Goal: Information Seeking & Learning: Find specific fact

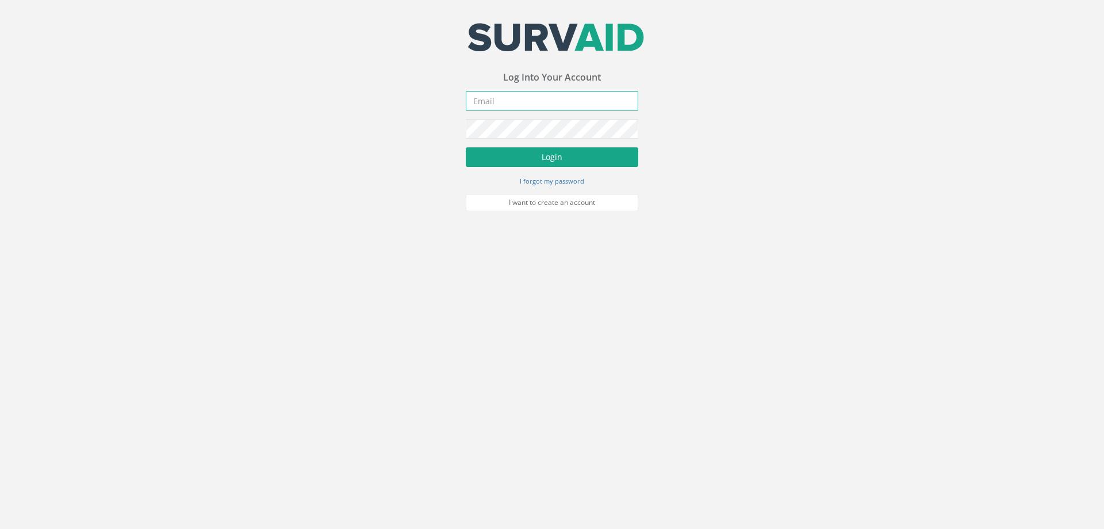
type input "[PERSON_NAME][EMAIL_ADDRESS][PERSON_NAME][DOMAIN_NAME]"
click at [537, 158] on button "Login" at bounding box center [552, 157] width 173 height 20
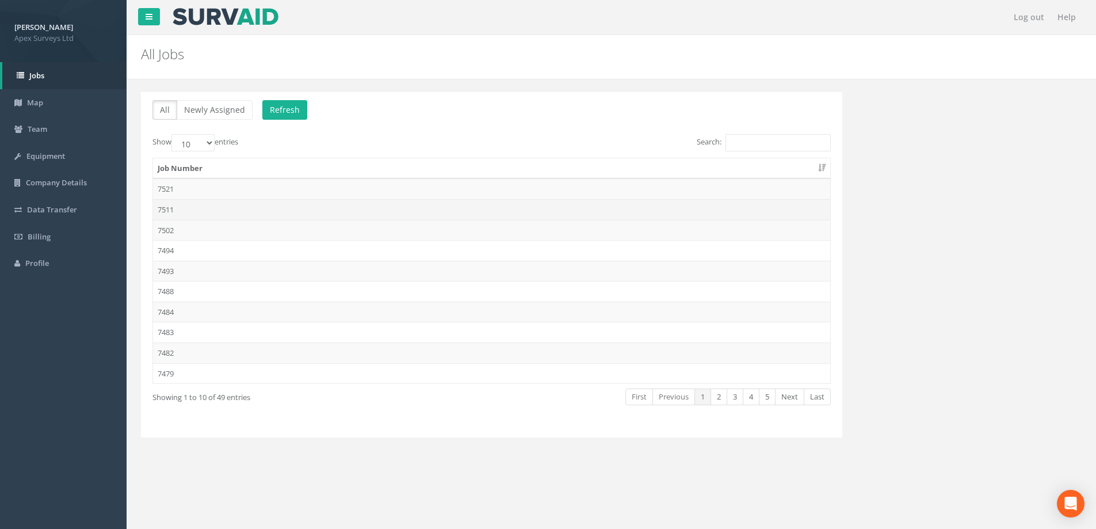
click at [163, 209] on td "7511" at bounding box center [491, 209] width 677 height 21
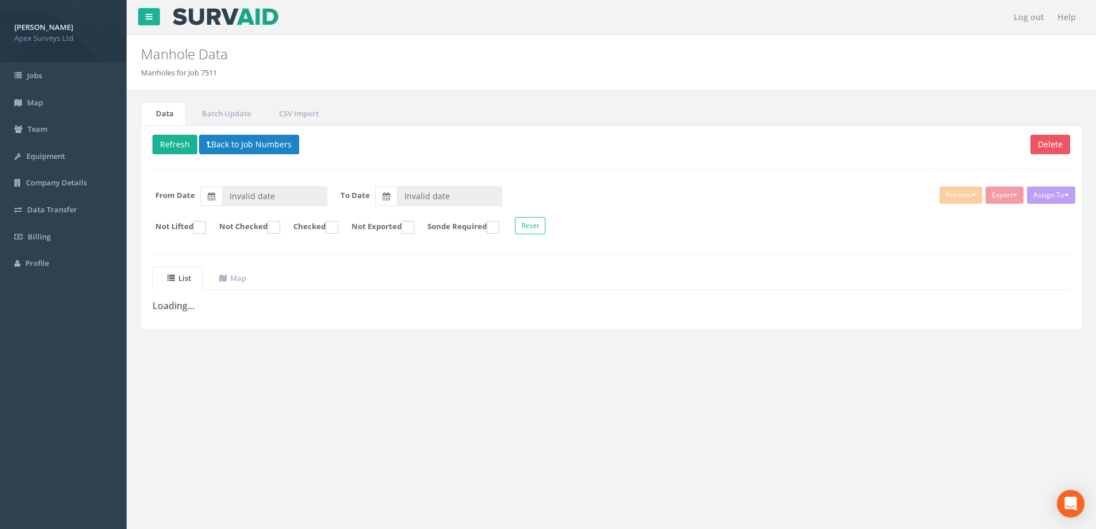
type input "[DATE]"
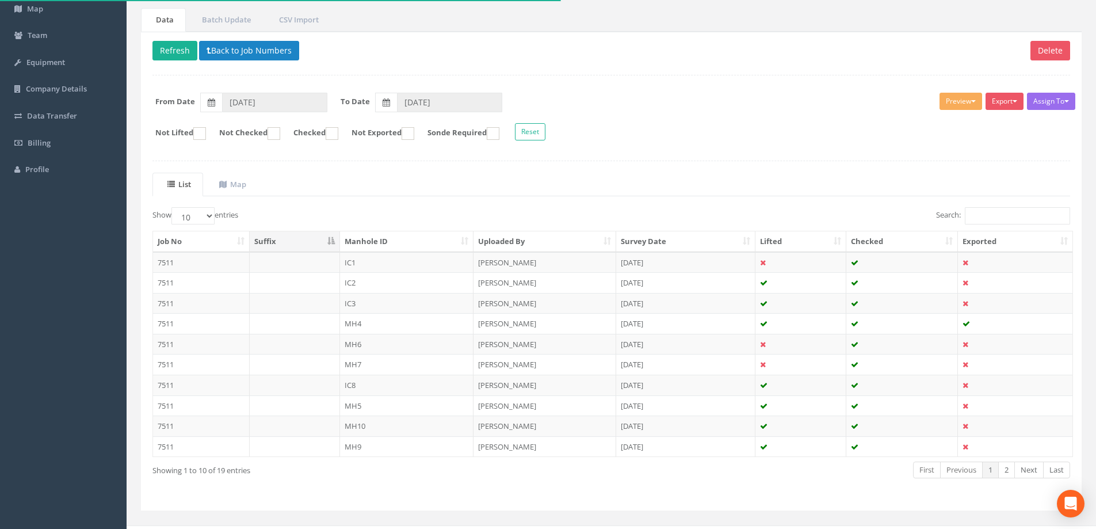
scroll to position [113, 0]
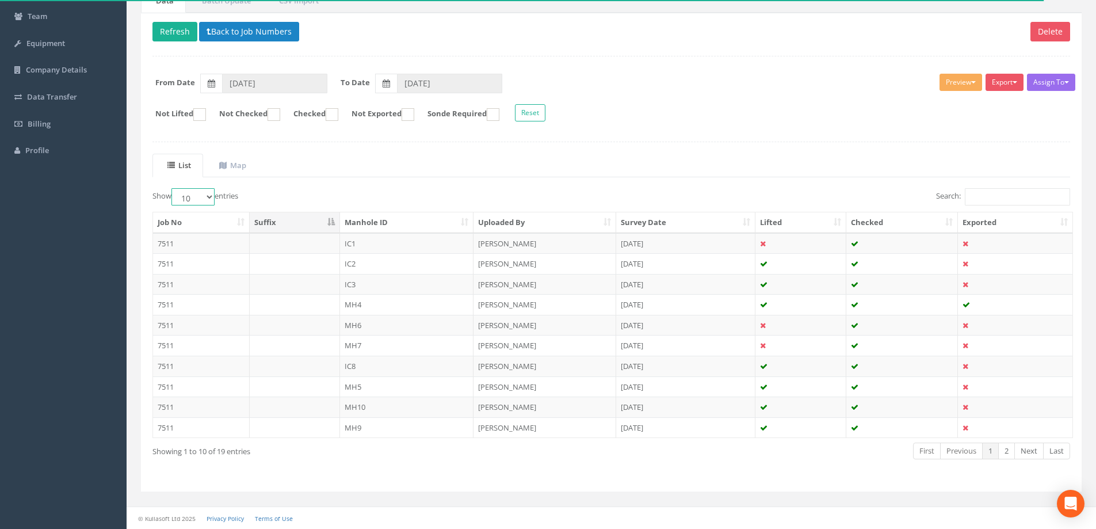
click at [212, 197] on select "10 25 50 100" at bounding box center [192, 196] width 43 height 17
select select "100"
click at [173, 188] on select "10 25 50 100" at bounding box center [192, 196] width 43 height 17
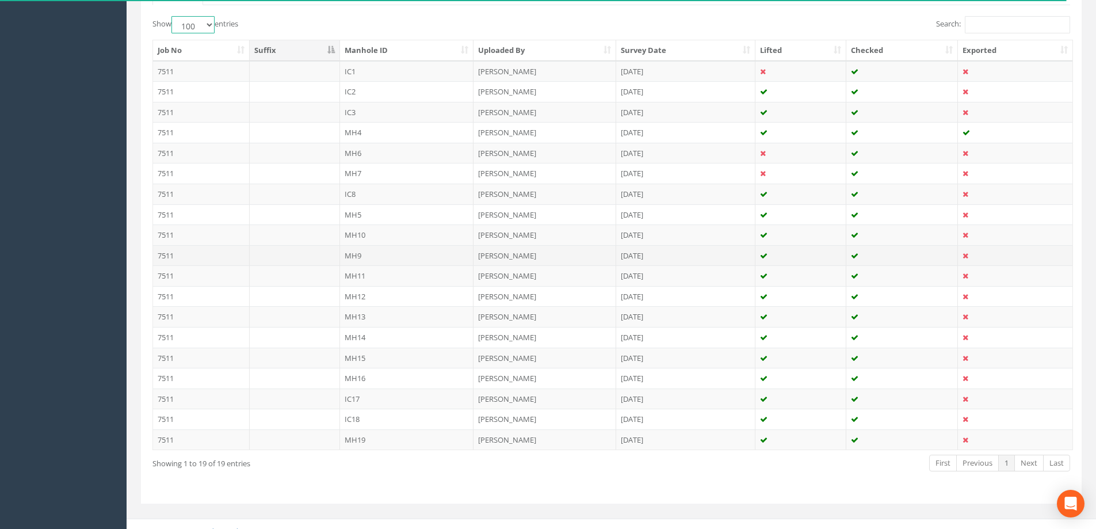
scroll to position [285, 0]
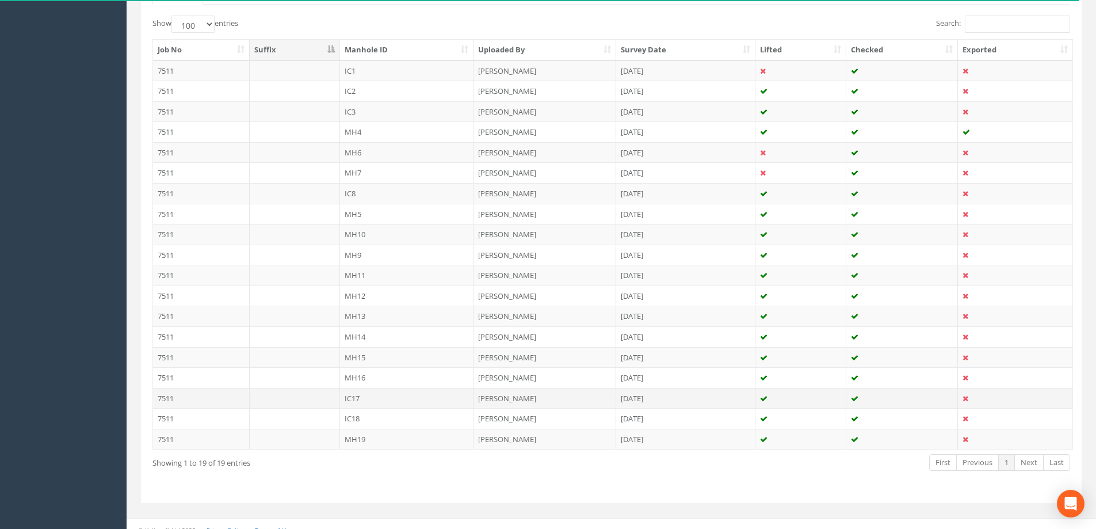
click at [181, 398] on td "7511" at bounding box center [201, 398] width 97 height 21
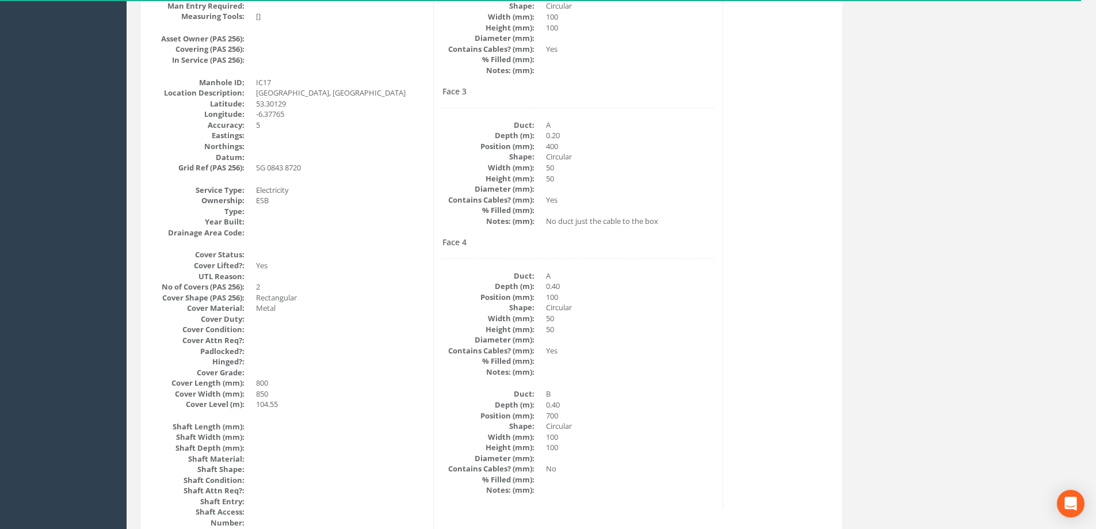
scroll to position [0, 0]
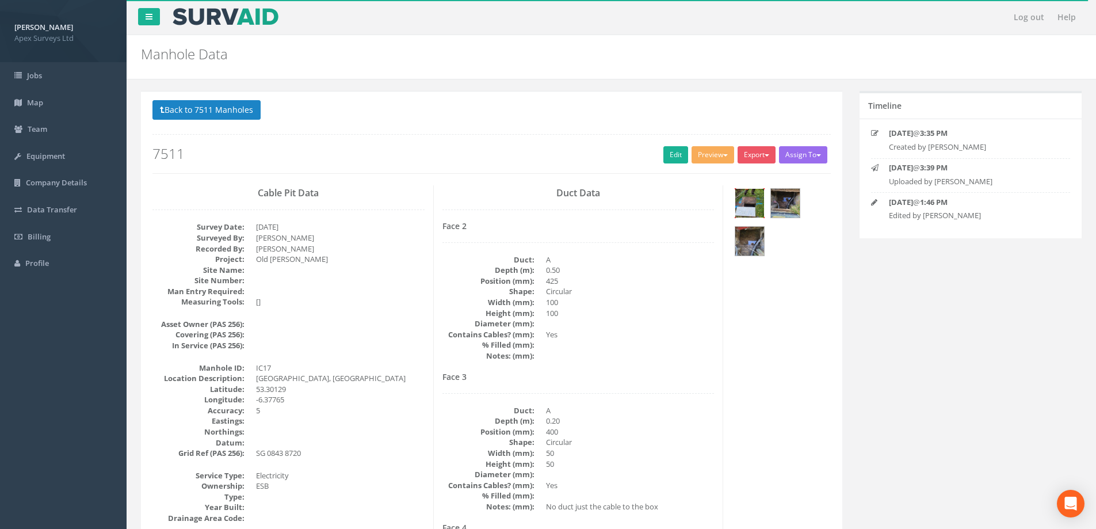
click at [745, 202] on img at bounding box center [749, 203] width 29 height 29
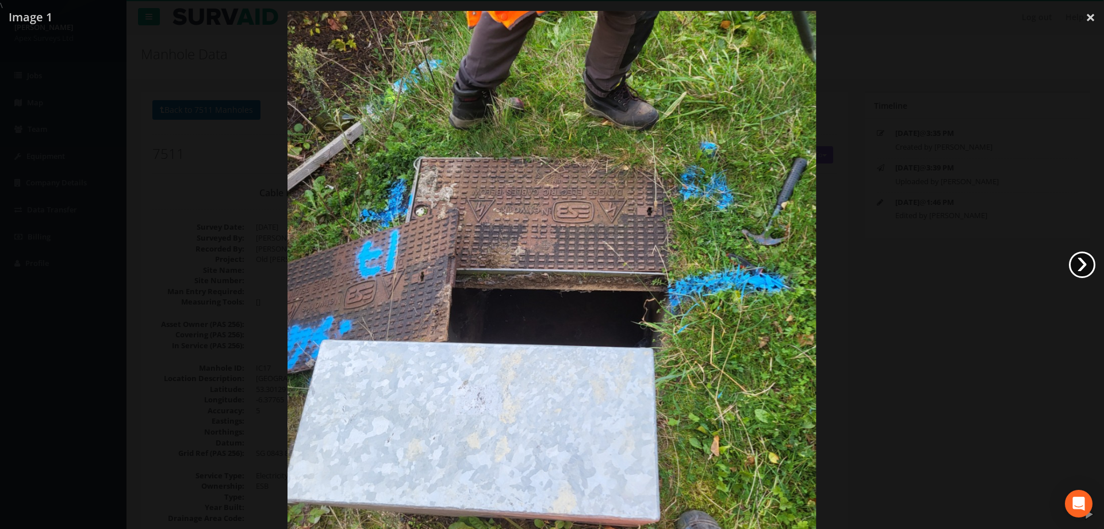
click at [1082, 262] on link "›" at bounding box center [1082, 264] width 26 height 26
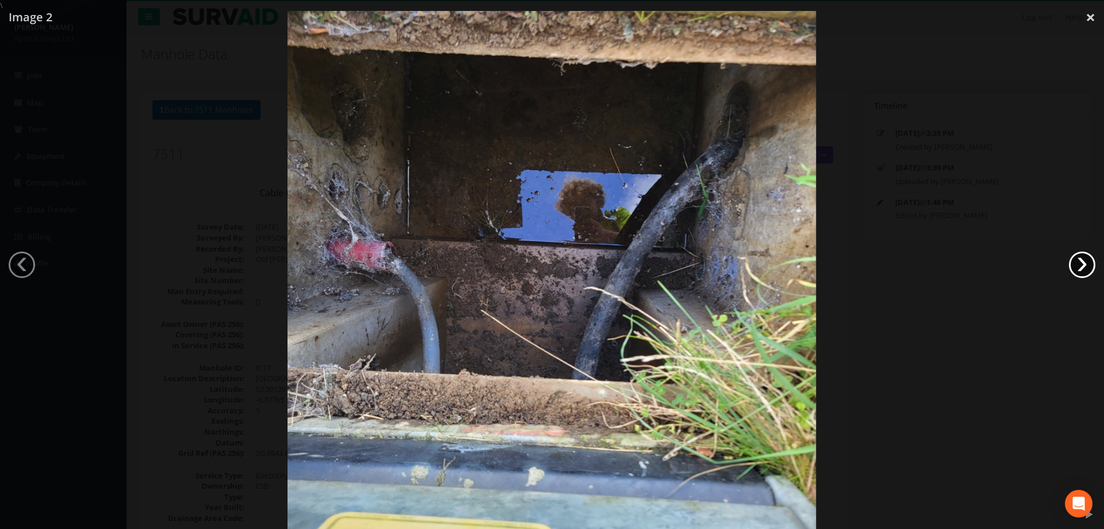
click at [1082, 263] on link "›" at bounding box center [1082, 264] width 26 height 26
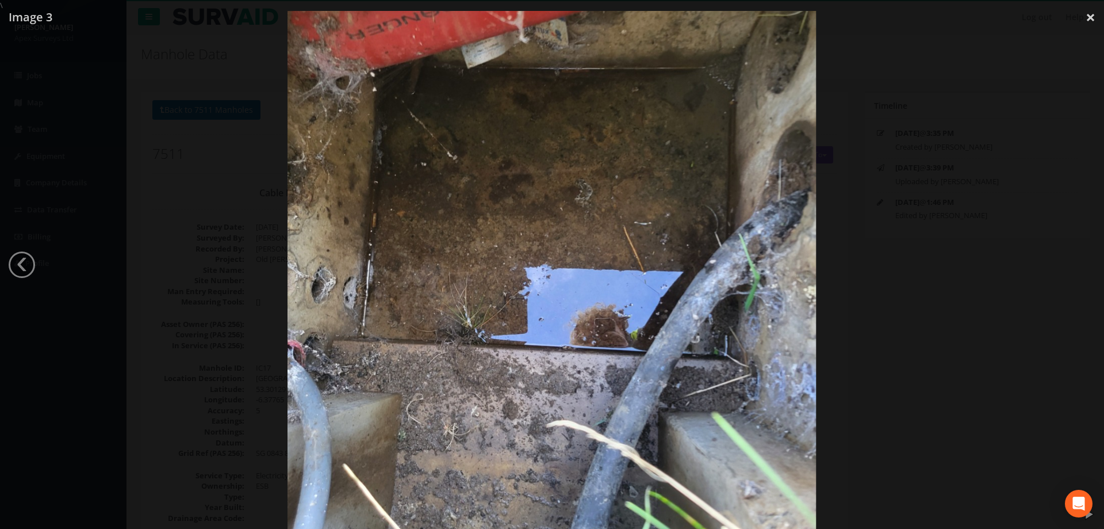
click at [948, 267] on div at bounding box center [552, 275] width 1104 height 529
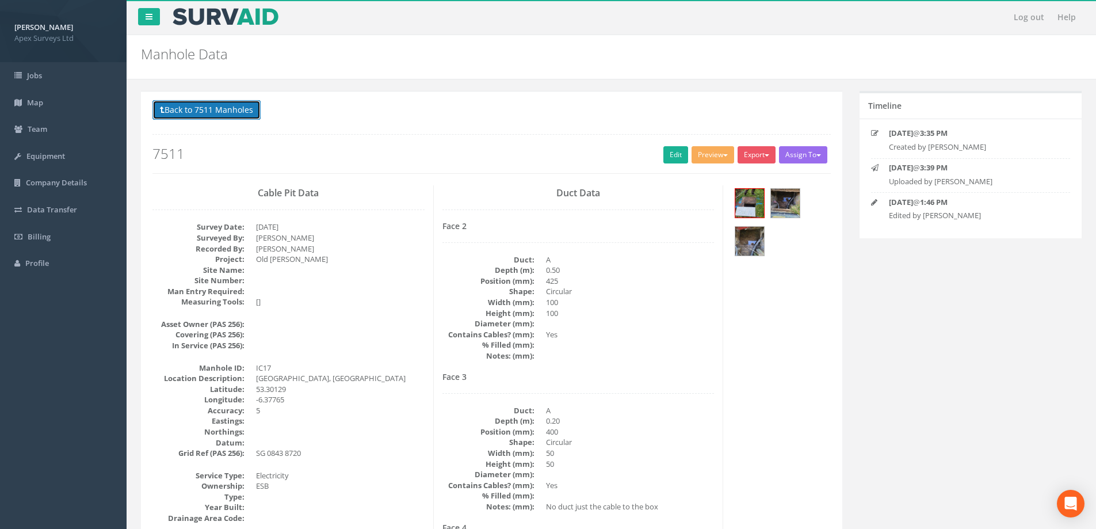
click at [202, 110] on button "Back to 7511 Manholes" at bounding box center [206, 110] width 108 height 20
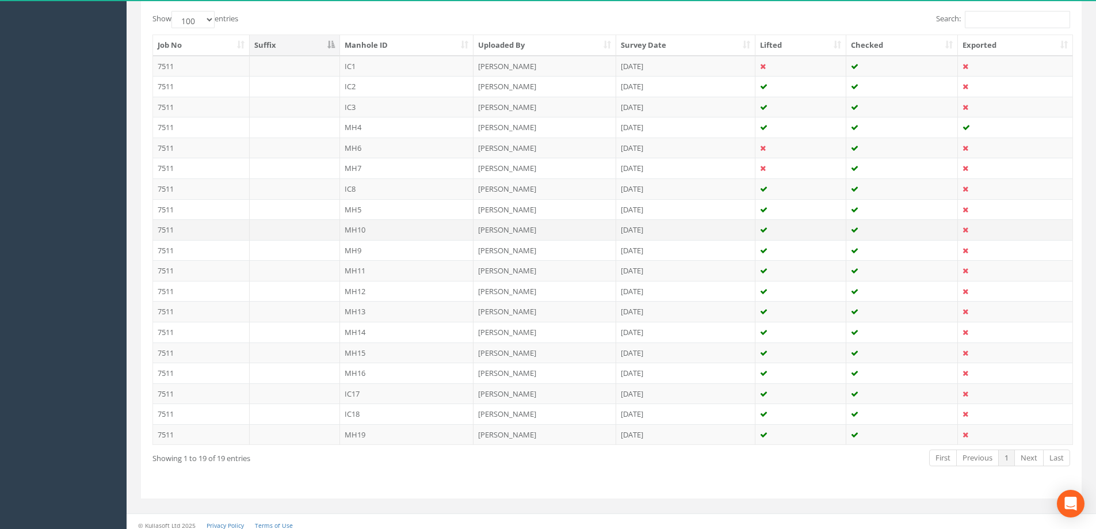
scroll to position [297, 0]
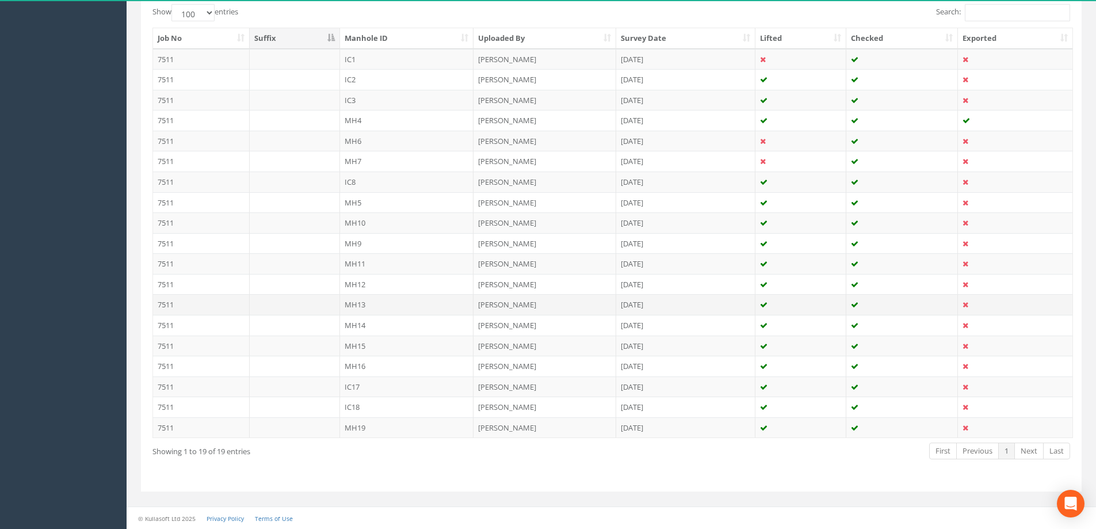
click at [361, 299] on td "MH13" at bounding box center [407, 304] width 134 height 21
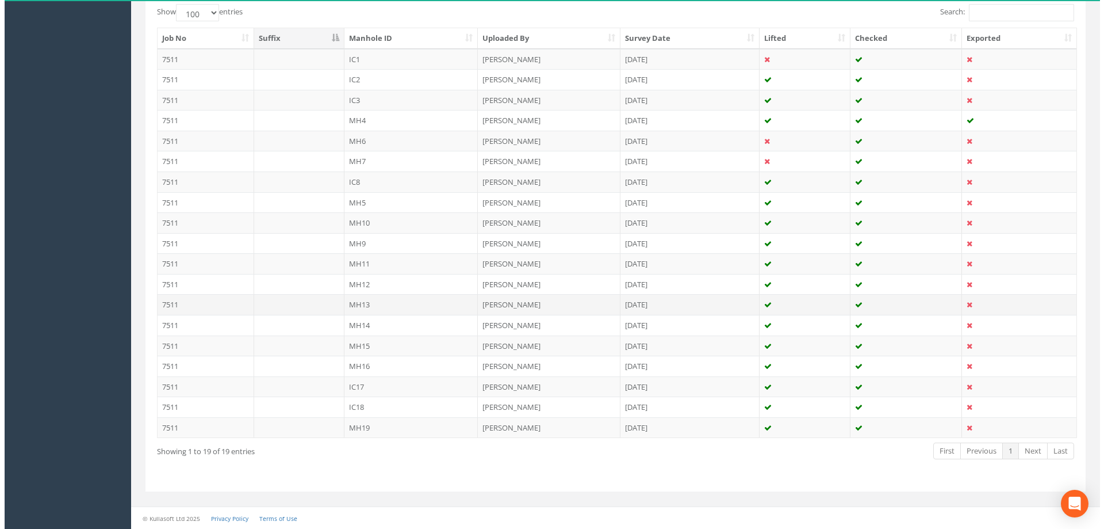
scroll to position [0, 0]
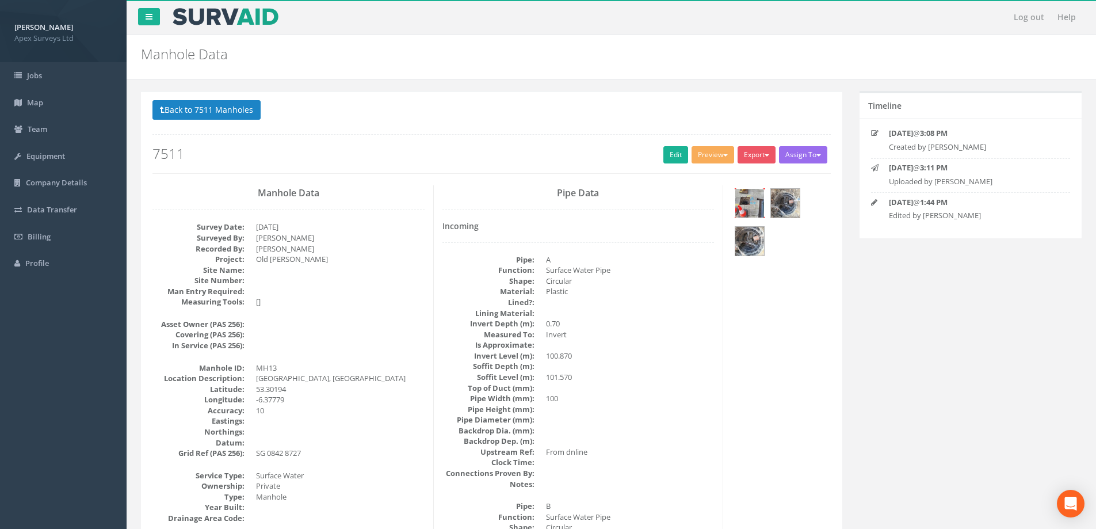
click at [746, 201] on img at bounding box center [749, 203] width 29 height 29
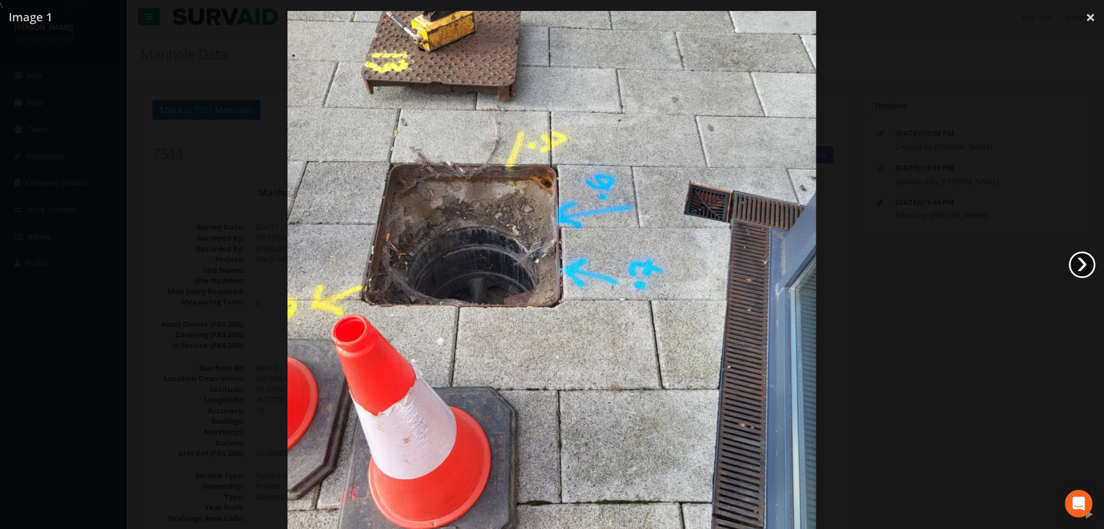
click at [1078, 261] on link "›" at bounding box center [1082, 264] width 26 height 26
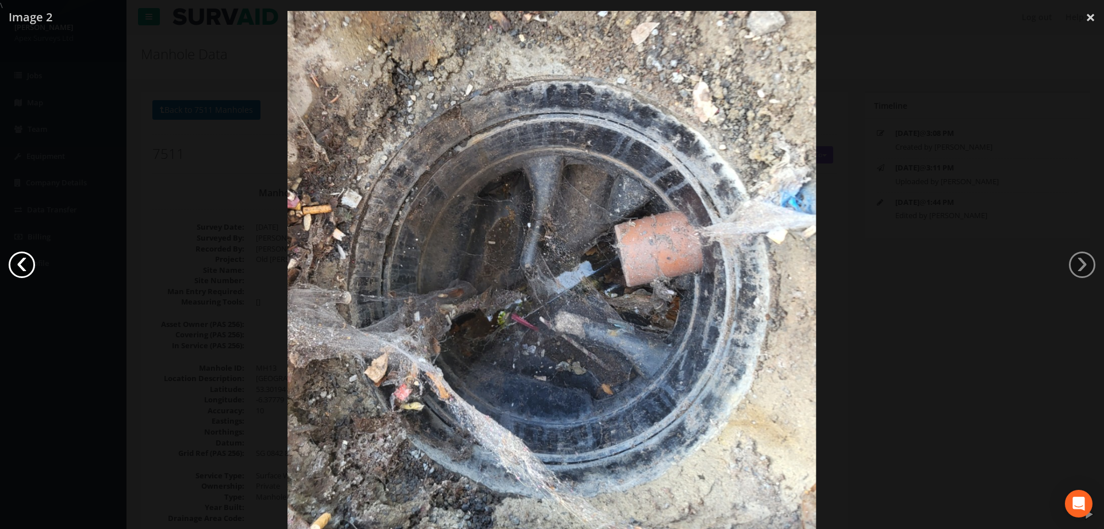
click at [26, 262] on link "‹" at bounding box center [22, 264] width 26 height 26
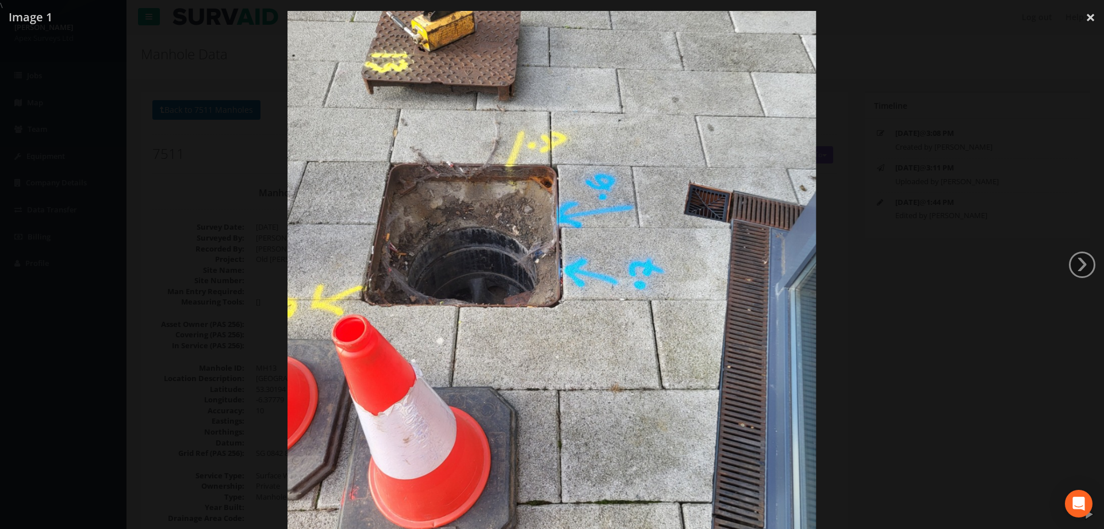
click at [951, 240] on div at bounding box center [552, 275] width 1104 height 529
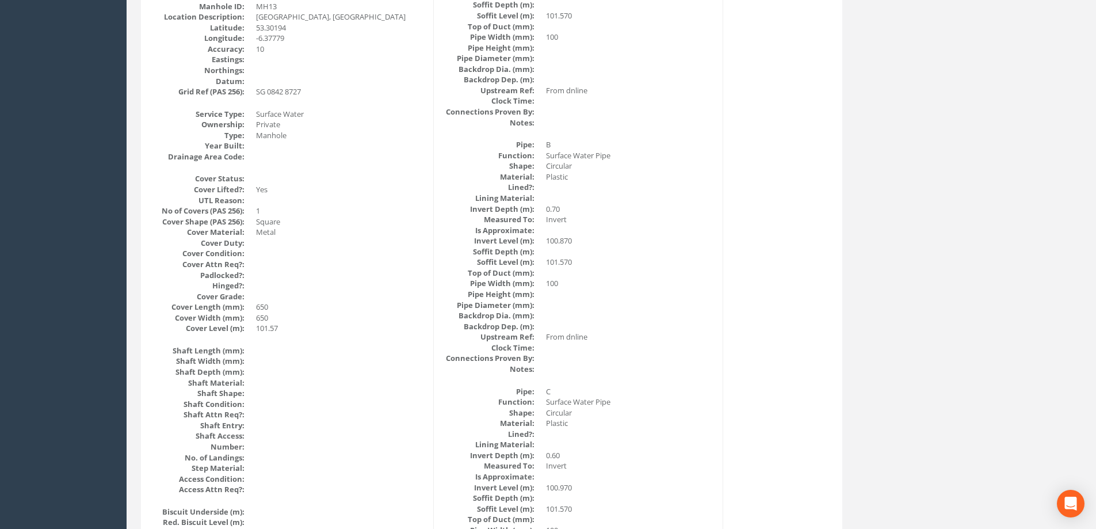
scroll to position [95, 0]
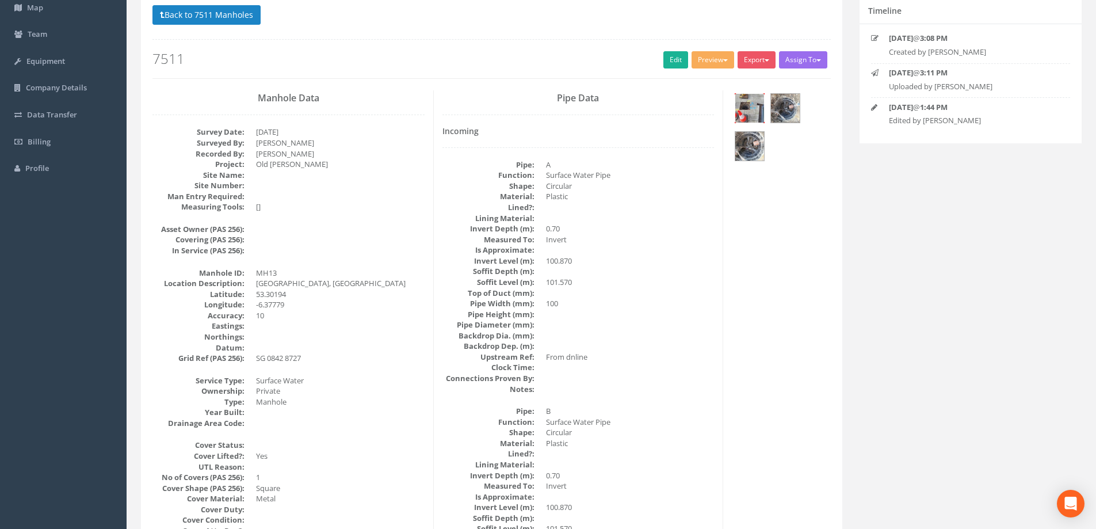
click at [754, 109] on img at bounding box center [749, 108] width 29 height 29
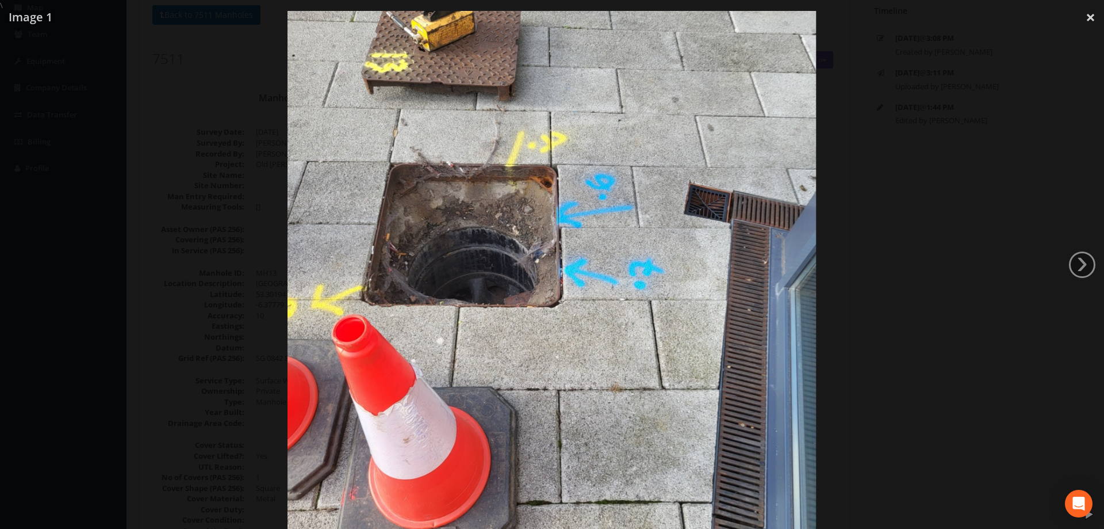
click at [170, 251] on div at bounding box center [552, 275] width 1104 height 529
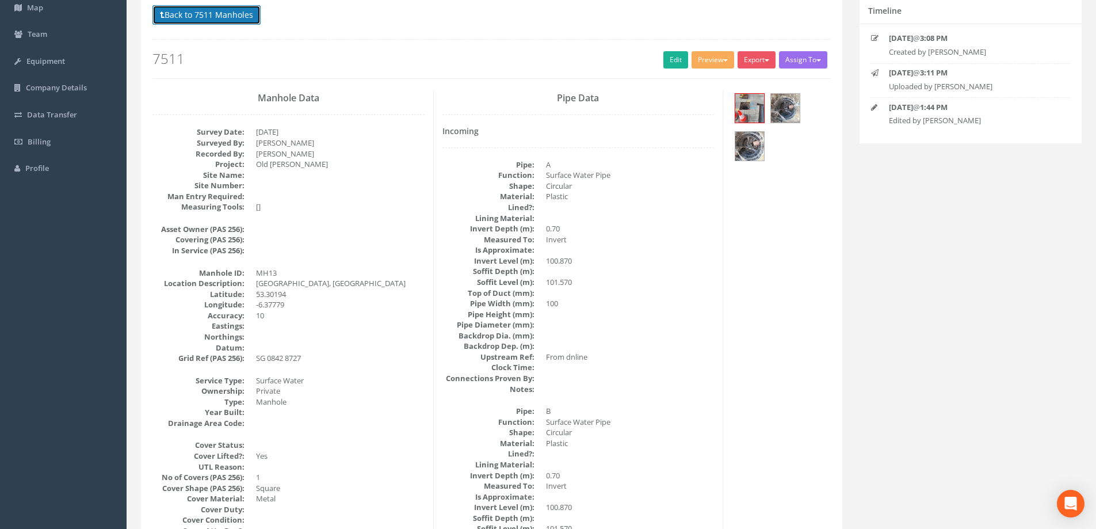
click at [221, 18] on button "Back to 7511 Manholes" at bounding box center [206, 15] width 108 height 20
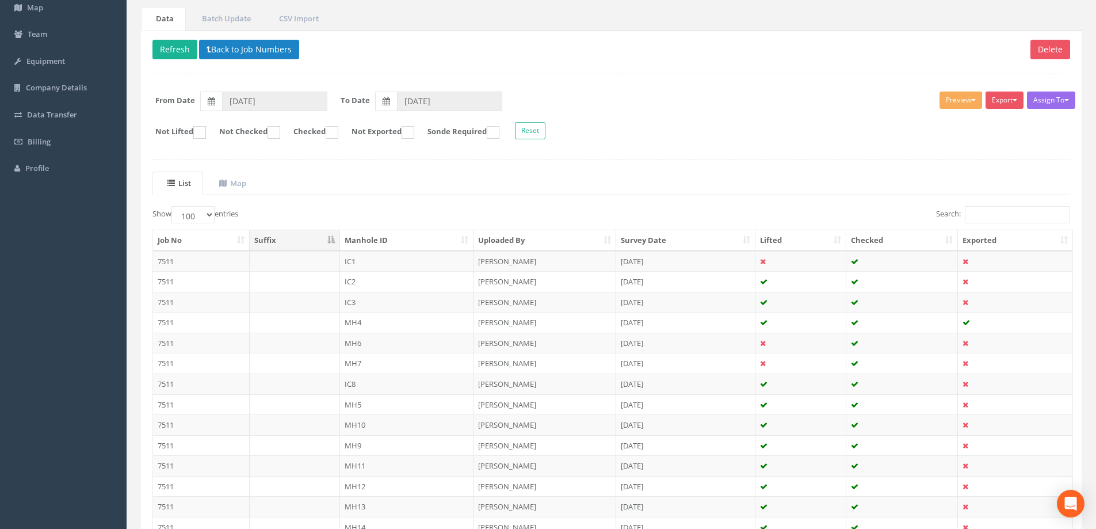
scroll to position [297, 0]
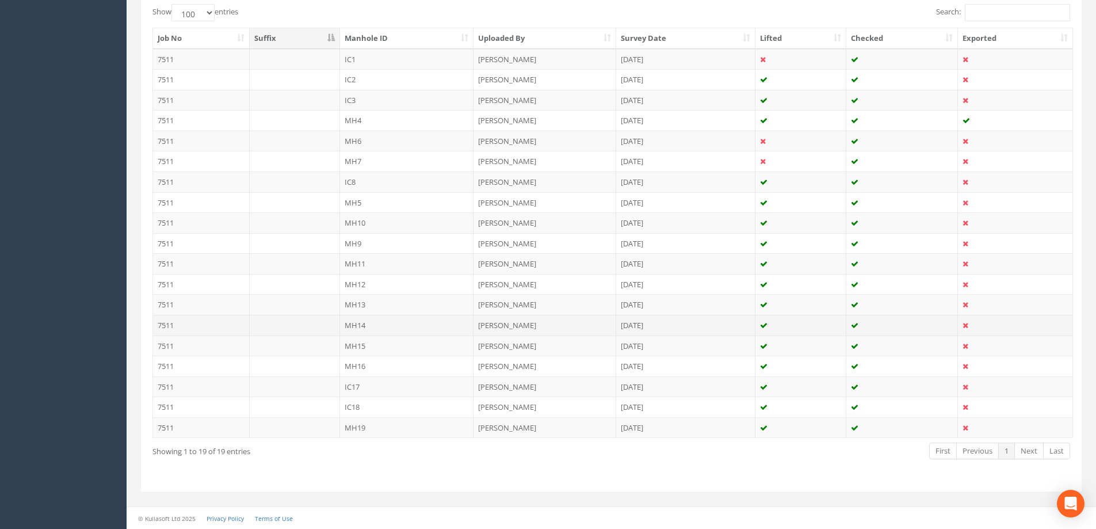
click at [361, 325] on td "MH14" at bounding box center [407, 325] width 134 height 21
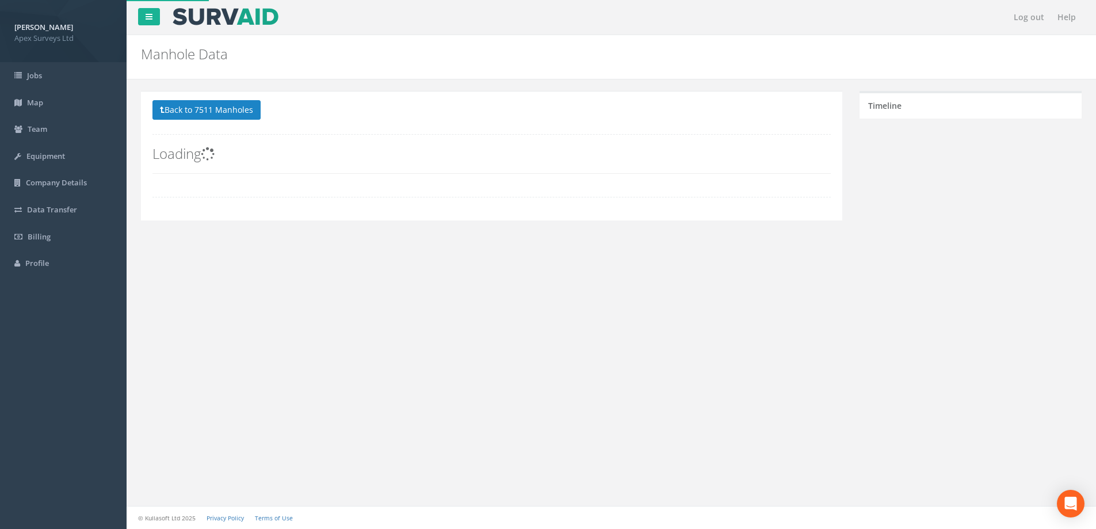
scroll to position [0, 0]
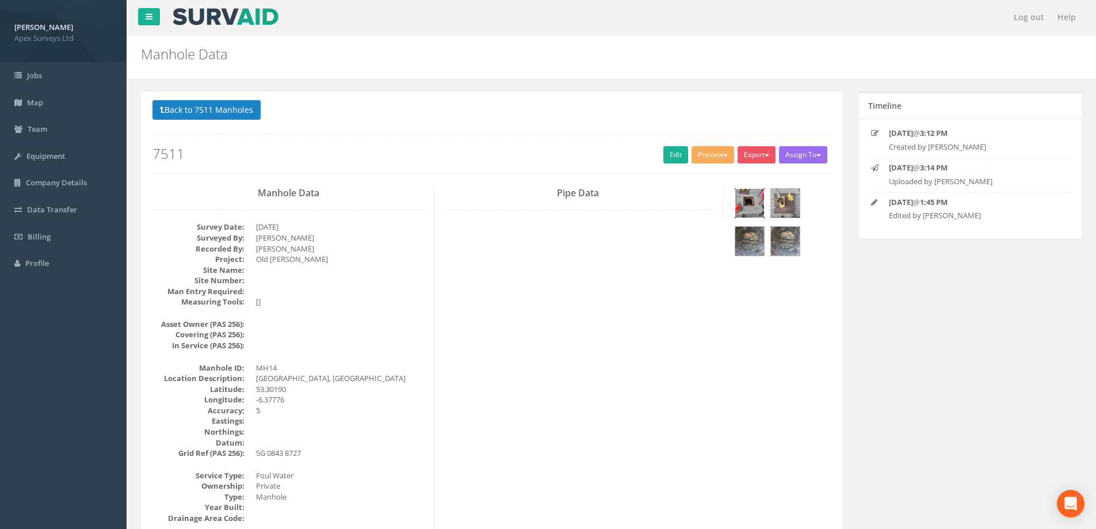
click at [748, 201] on img at bounding box center [749, 203] width 29 height 29
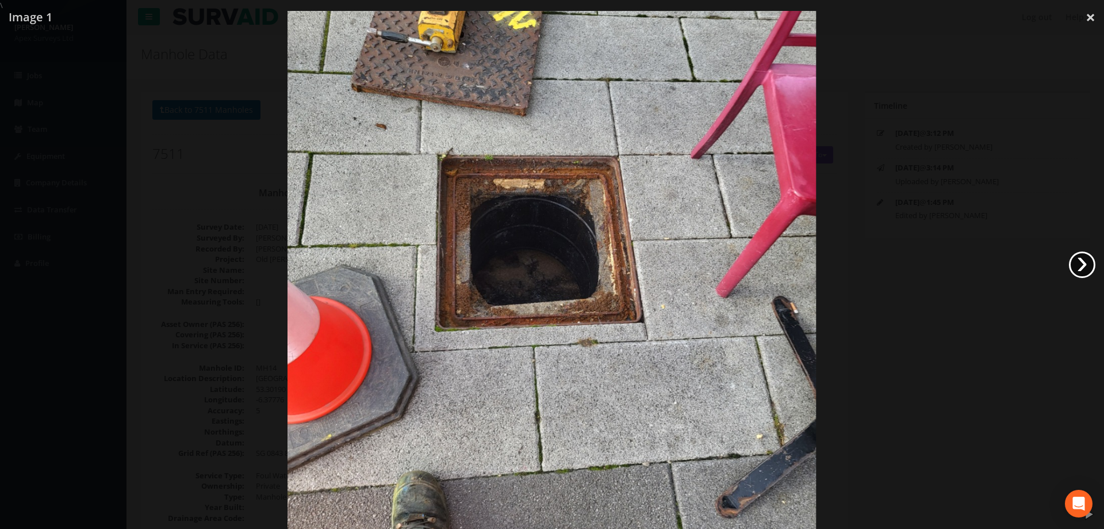
click at [1084, 263] on link "›" at bounding box center [1082, 264] width 26 height 26
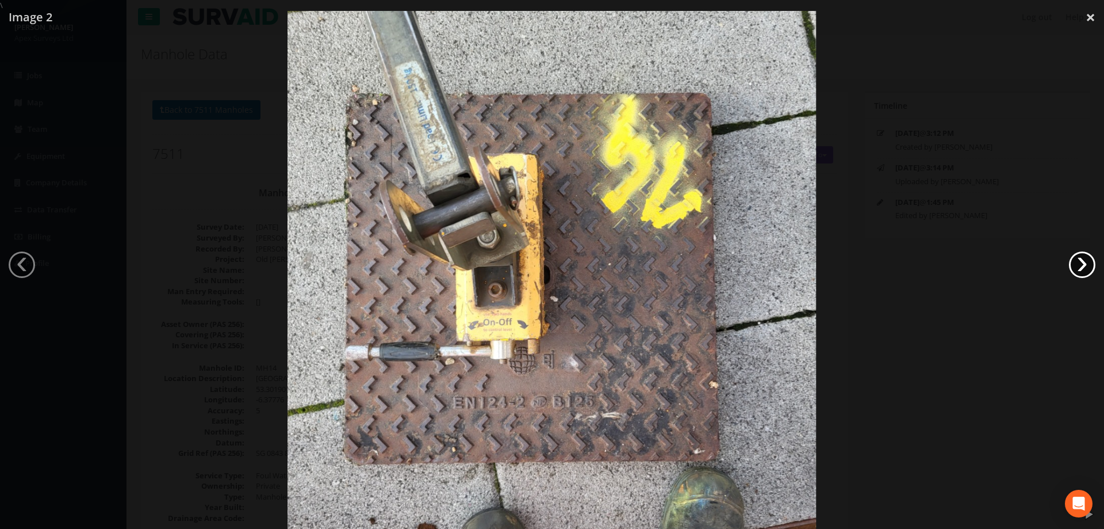
click at [1085, 261] on link "›" at bounding box center [1082, 264] width 26 height 26
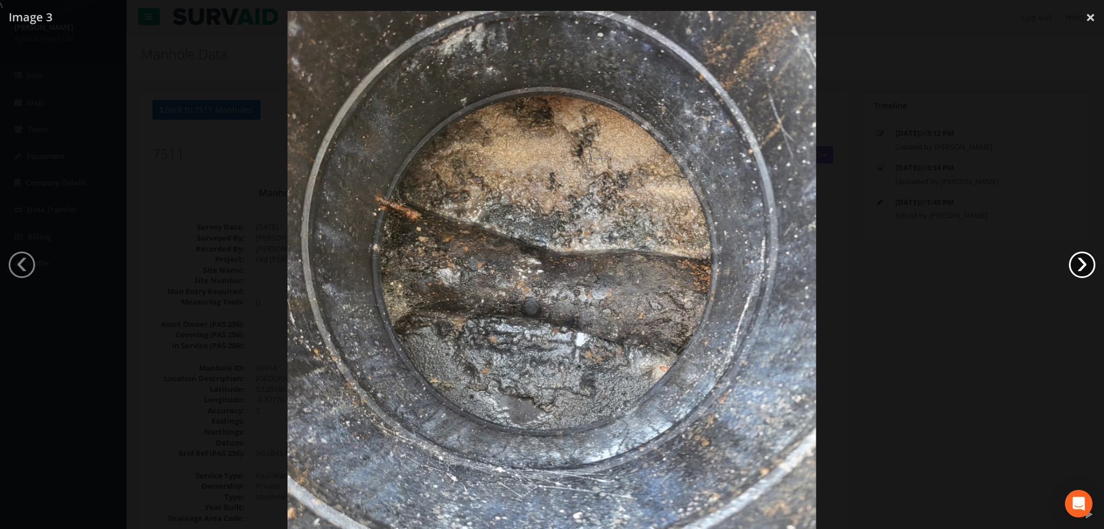
click at [1085, 261] on link "›" at bounding box center [1082, 264] width 26 height 26
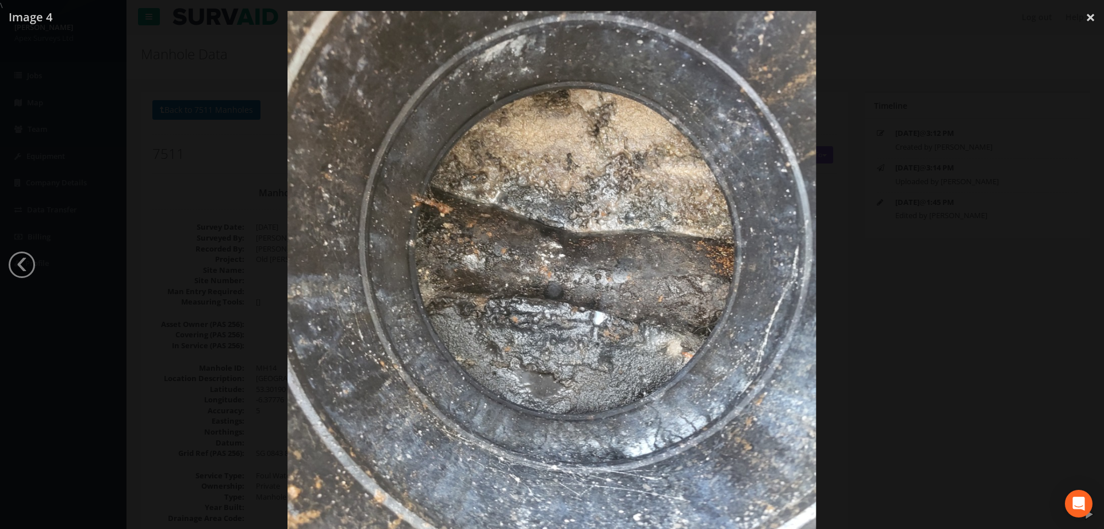
click at [960, 260] on div at bounding box center [552, 275] width 1104 height 529
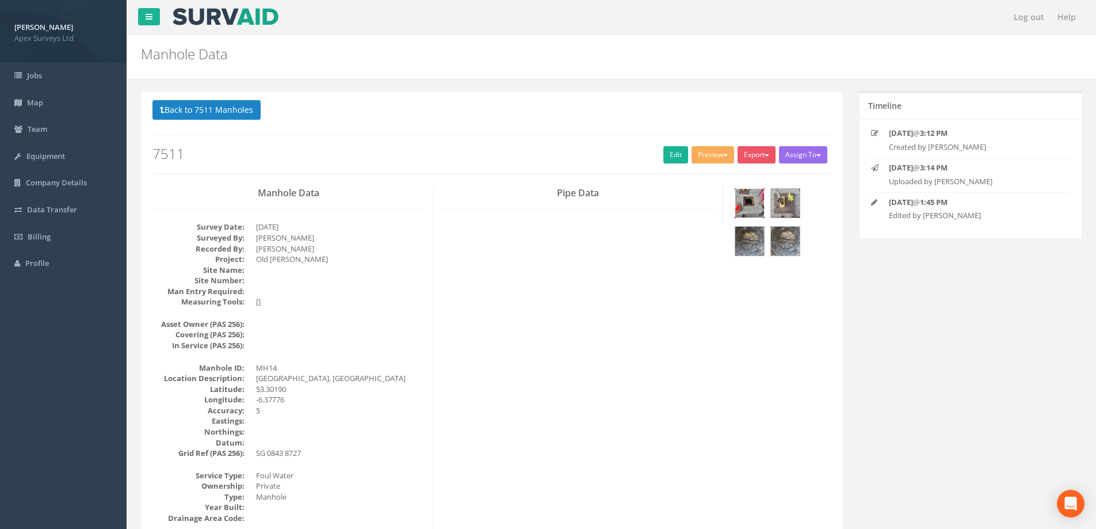
click at [748, 200] on img at bounding box center [749, 203] width 29 height 29
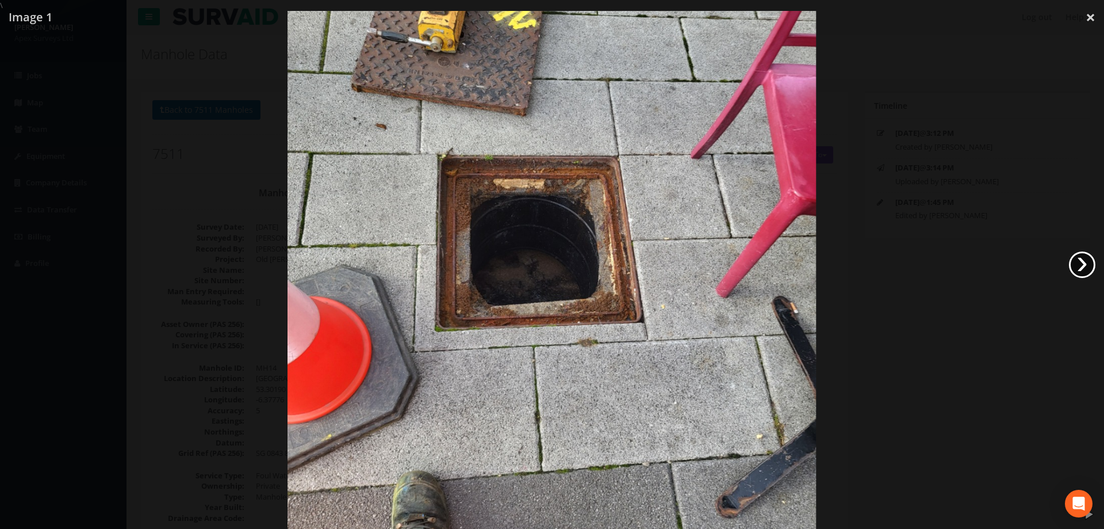
click at [1083, 271] on link "›" at bounding box center [1082, 264] width 26 height 26
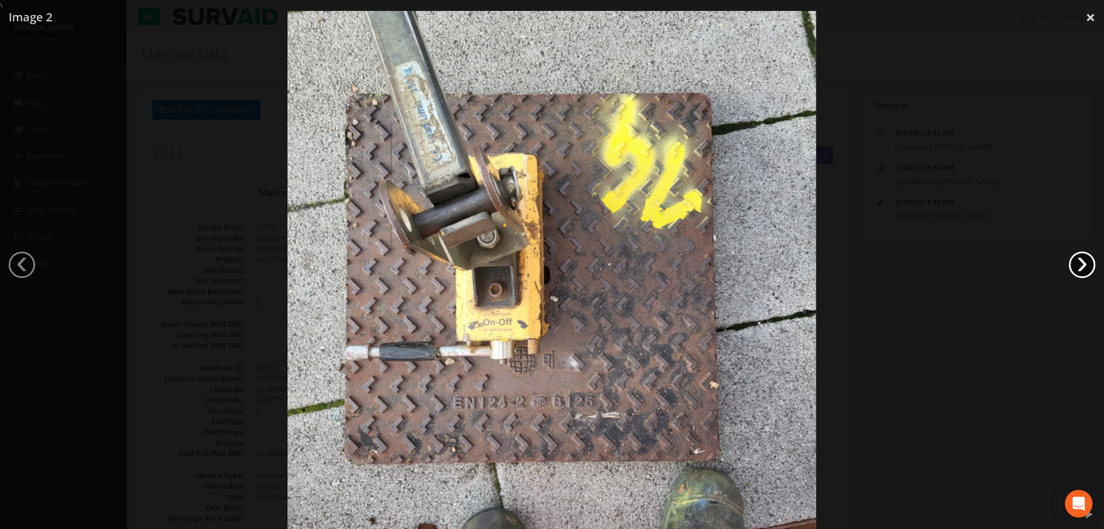
click at [1083, 268] on link "›" at bounding box center [1082, 264] width 26 height 26
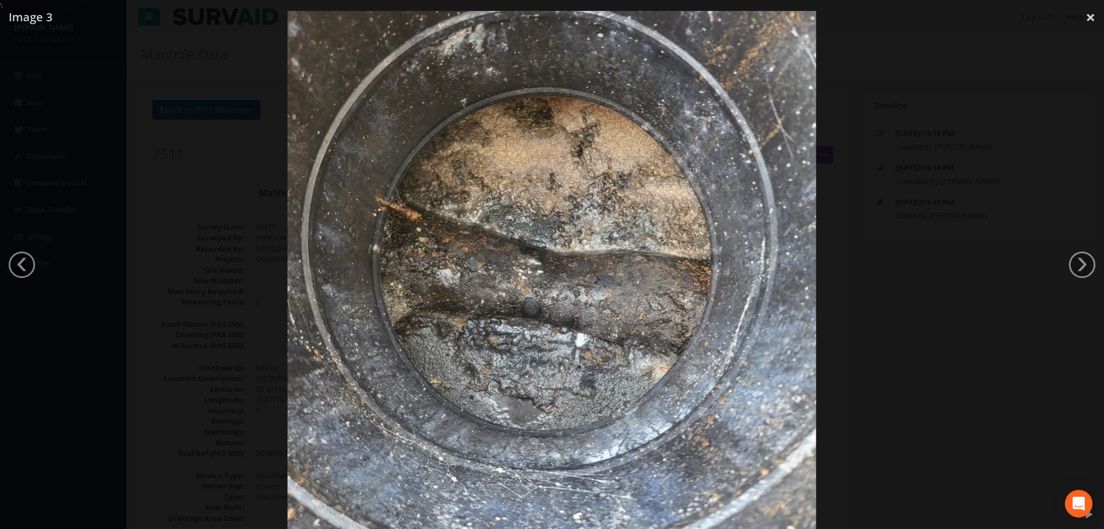
click at [896, 396] on div at bounding box center [552, 276] width 1104 height 529
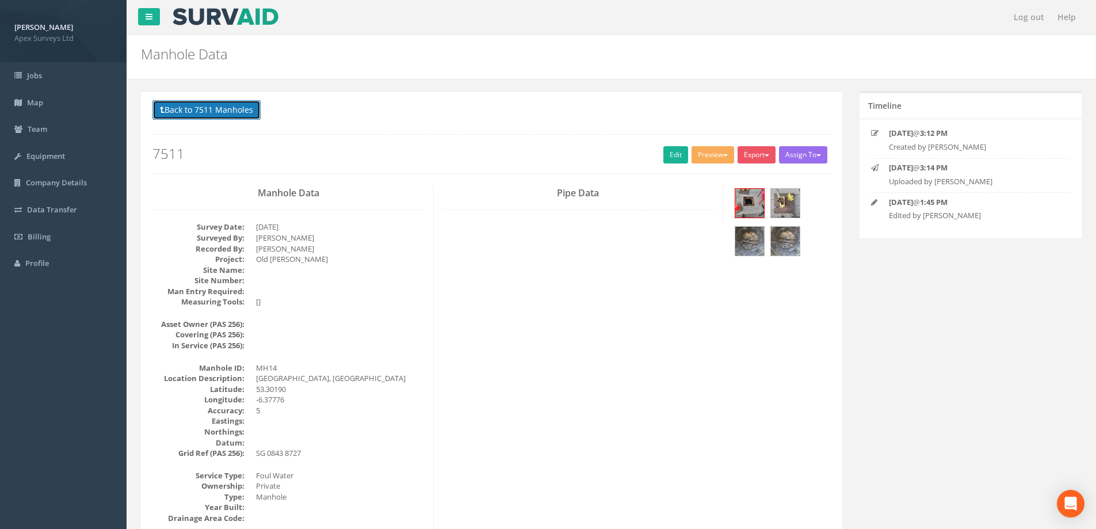
click at [198, 104] on button "Back to 7511 Manholes" at bounding box center [206, 110] width 108 height 20
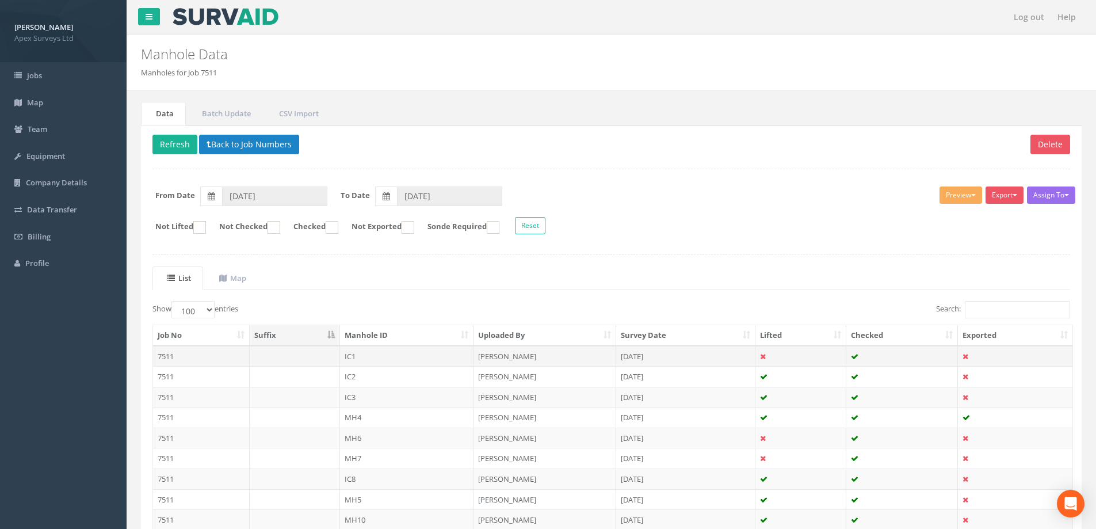
click at [351, 354] on td "IC1" at bounding box center [407, 356] width 134 height 21
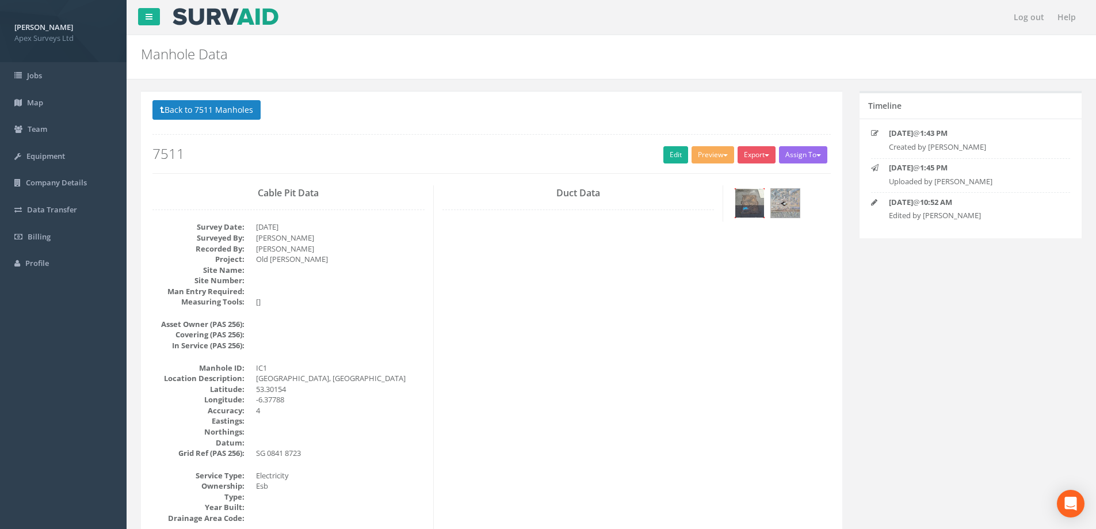
click at [753, 201] on img at bounding box center [749, 203] width 29 height 29
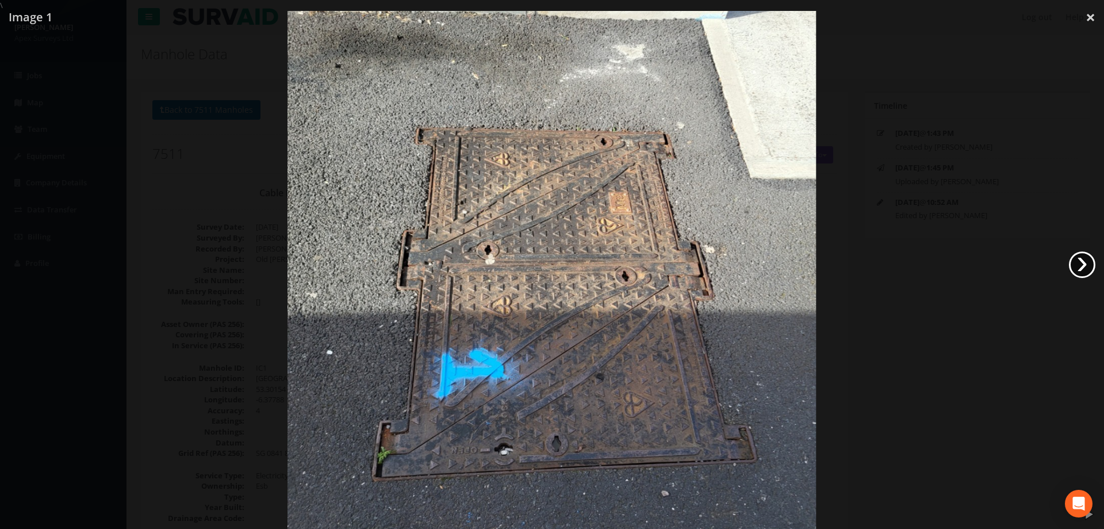
click at [1079, 259] on link "›" at bounding box center [1082, 264] width 26 height 26
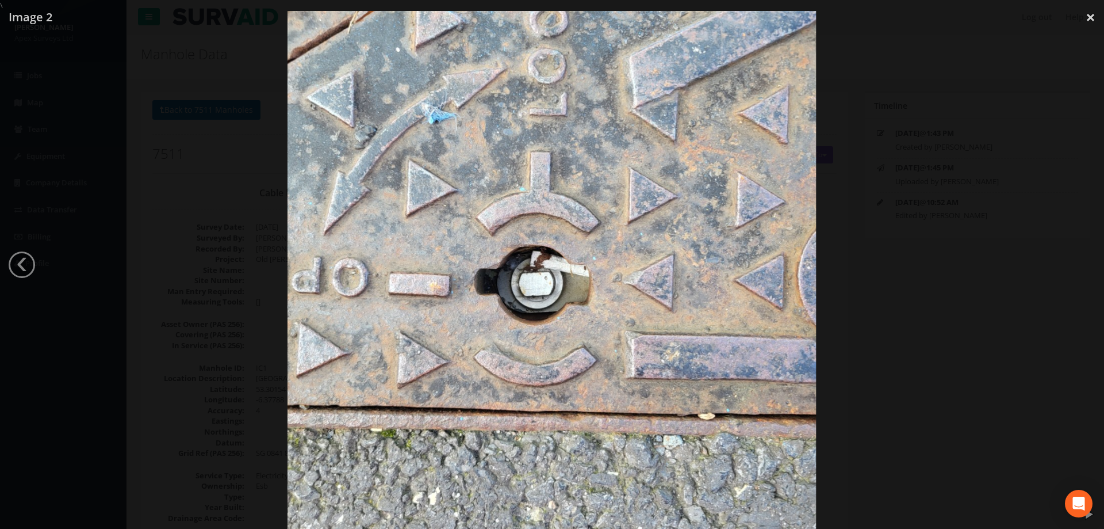
click at [258, 256] on div at bounding box center [552, 275] width 1104 height 529
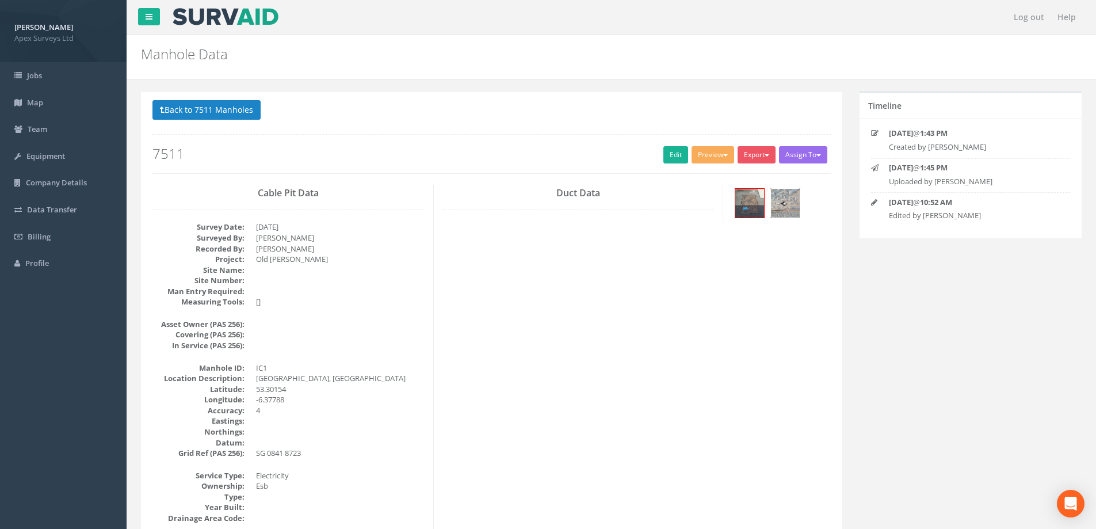
click at [791, 193] on img at bounding box center [785, 203] width 29 height 29
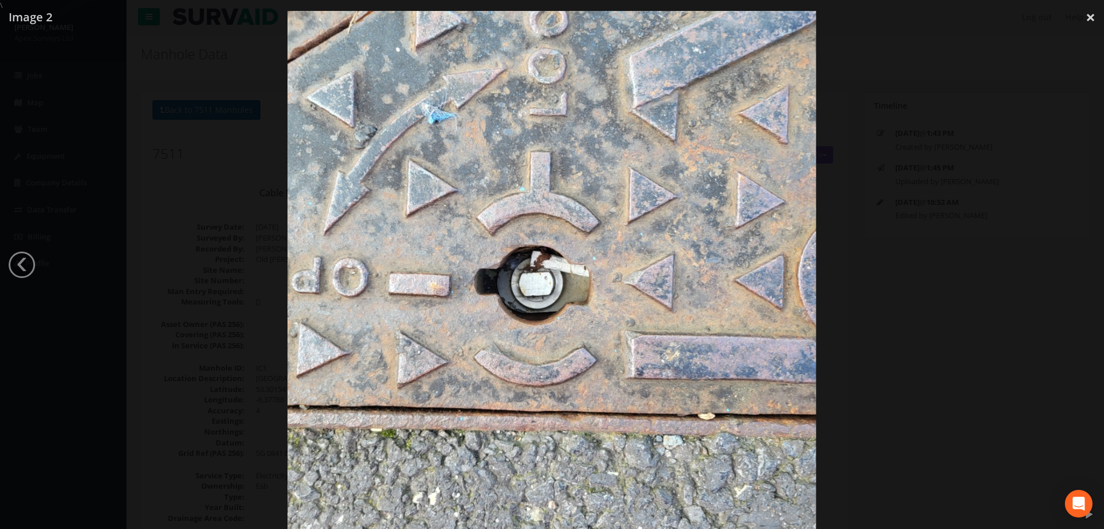
click at [879, 196] on div at bounding box center [552, 275] width 1104 height 529
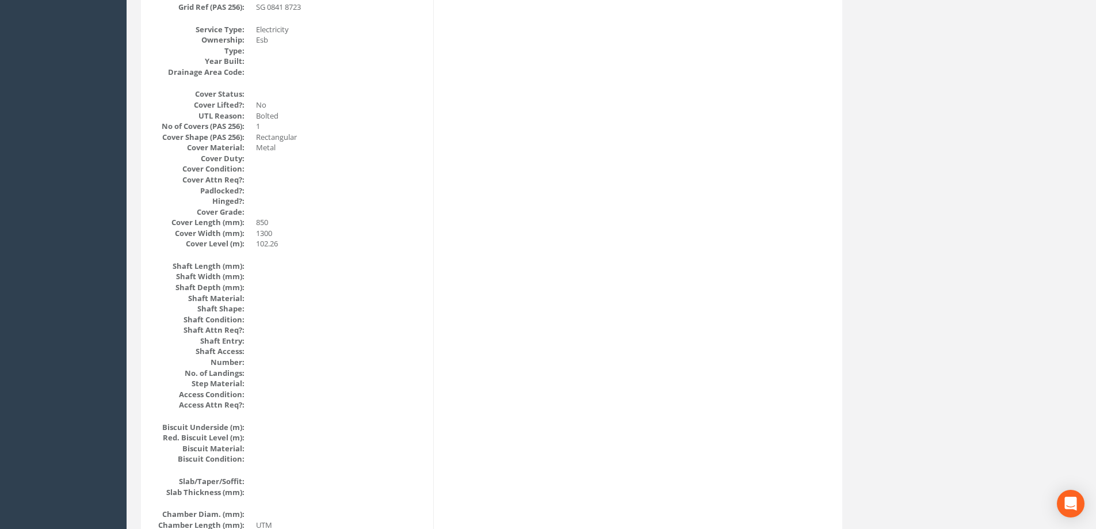
scroll to position [445, 0]
click at [850, 181] on div "Back to 7511 Manholes Back to Map Assign To No Companies Added Export Apex Manh…" at bounding box center [491, 421] width 718 height 1550
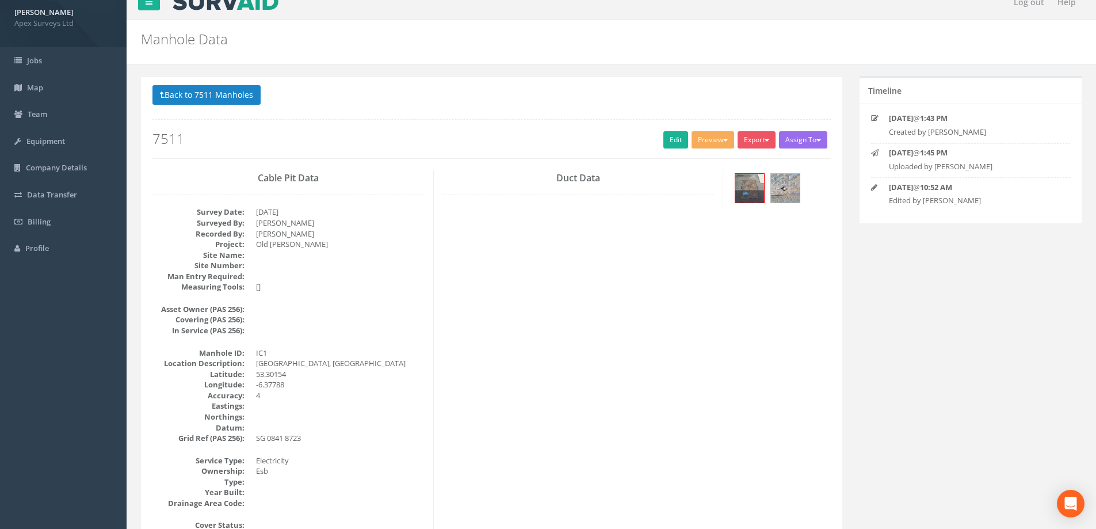
scroll to position [0, 0]
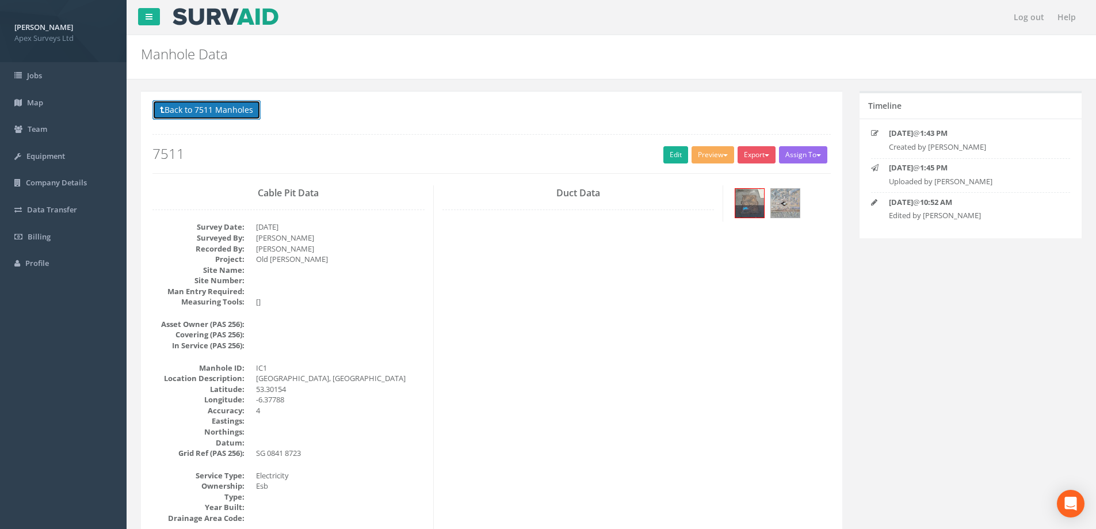
click at [212, 108] on button "Back to 7511 Manholes" at bounding box center [206, 110] width 108 height 20
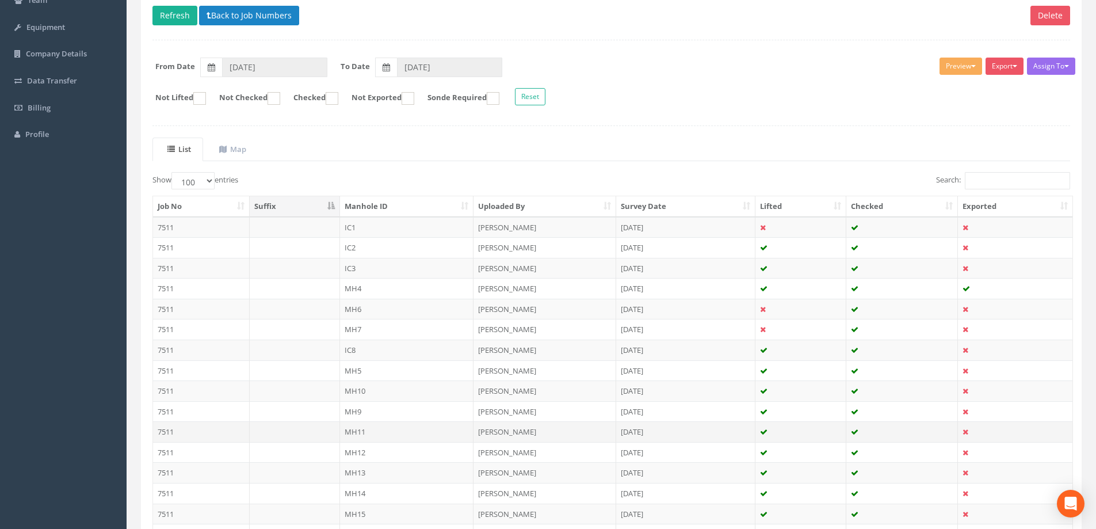
scroll to position [297, 0]
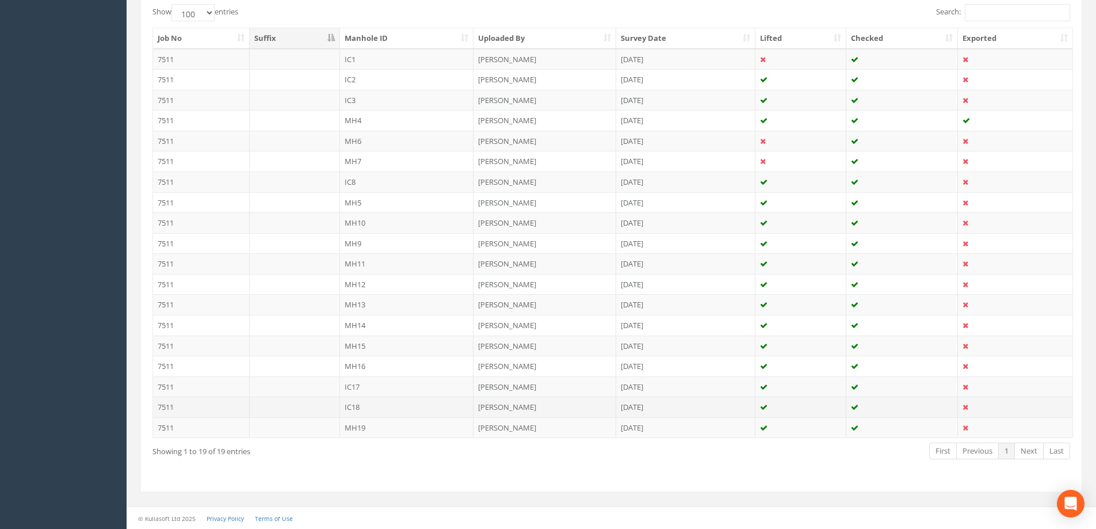
click at [349, 409] on td "IC18" at bounding box center [407, 406] width 134 height 21
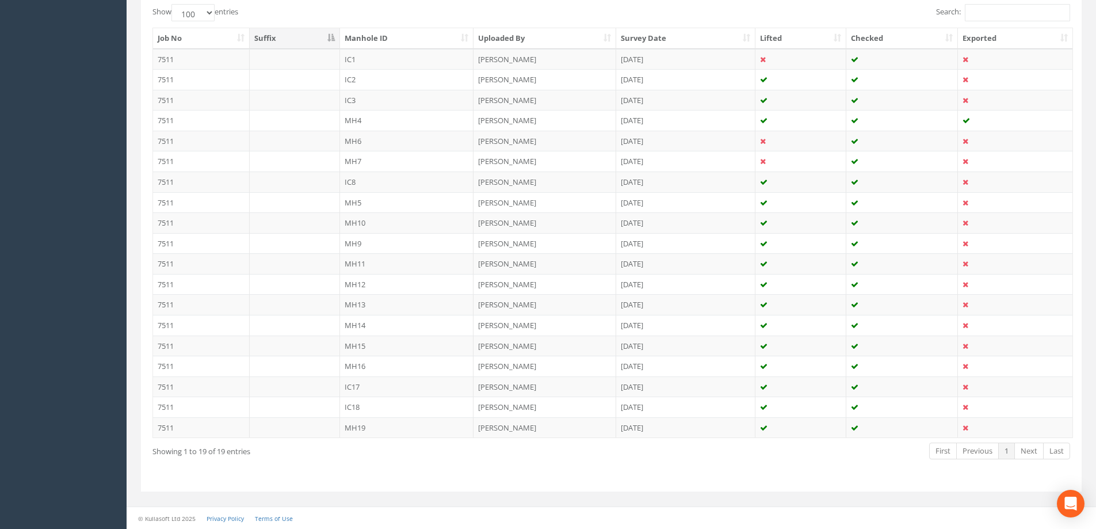
scroll to position [0, 0]
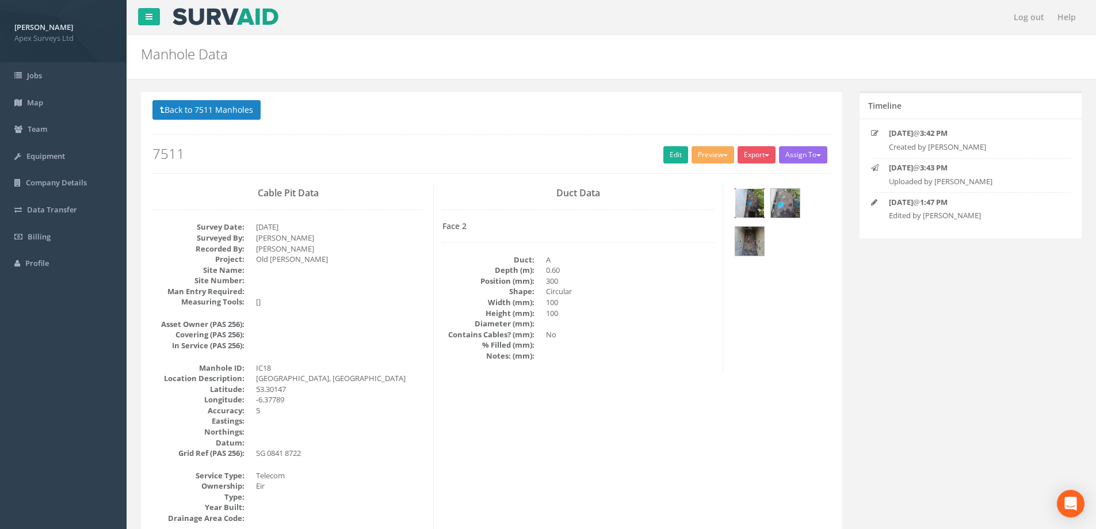
click at [742, 200] on img at bounding box center [749, 203] width 29 height 29
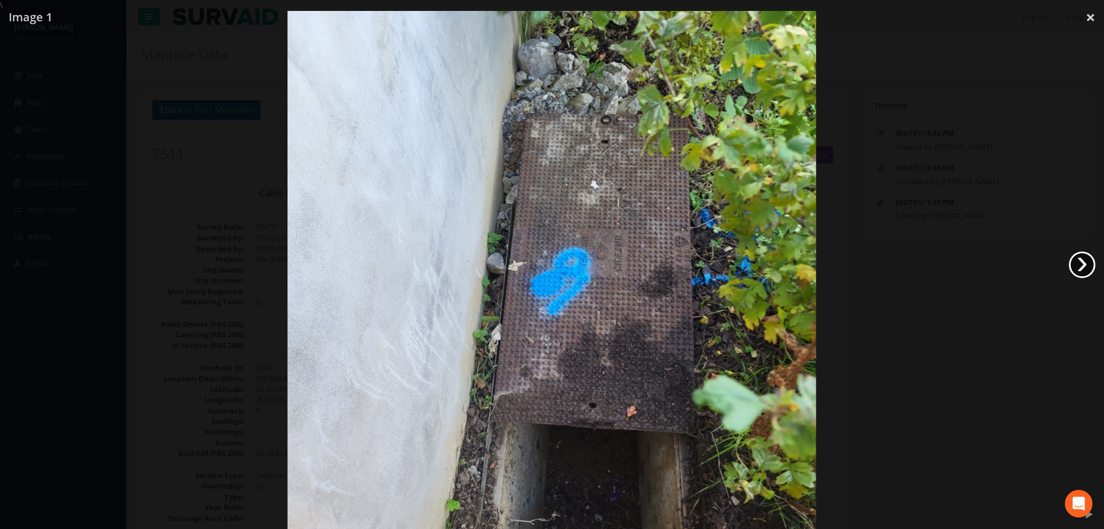
click at [1084, 268] on link "›" at bounding box center [1082, 264] width 26 height 26
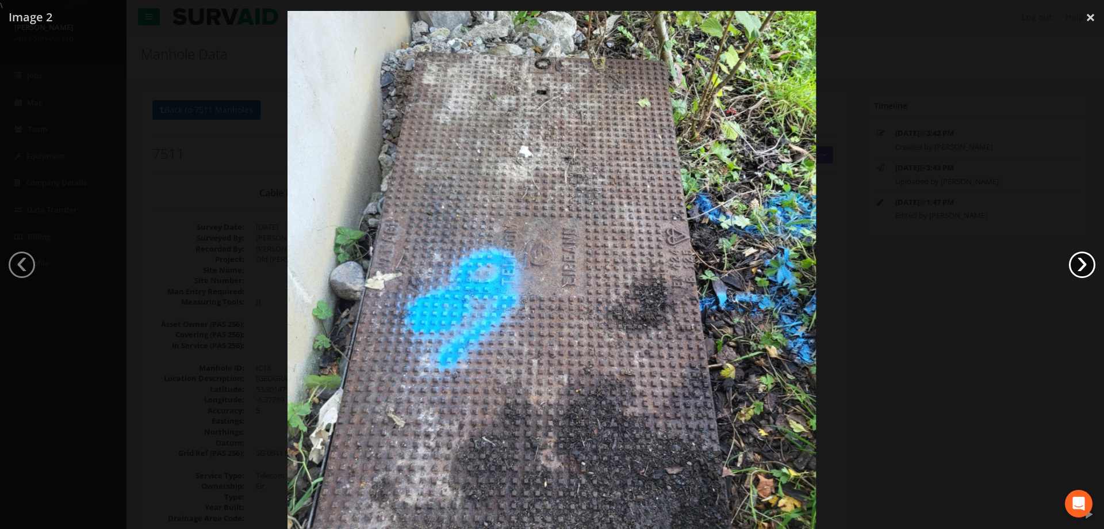
click at [1078, 268] on link "›" at bounding box center [1082, 264] width 26 height 26
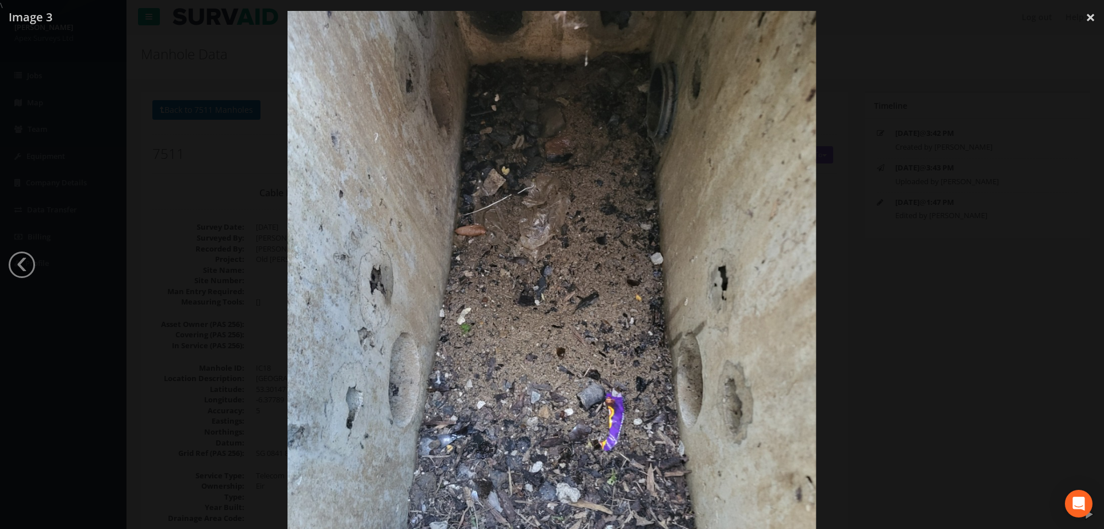
click at [988, 283] on div at bounding box center [552, 275] width 1104 height 529
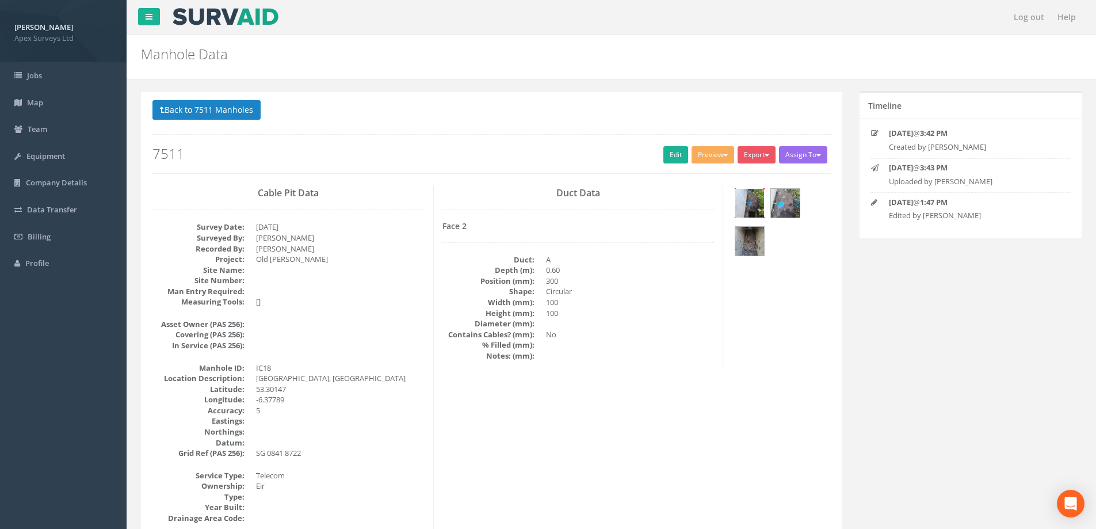
click at [747, 208] on img at bounding box center [749, 203] width 29 height 29
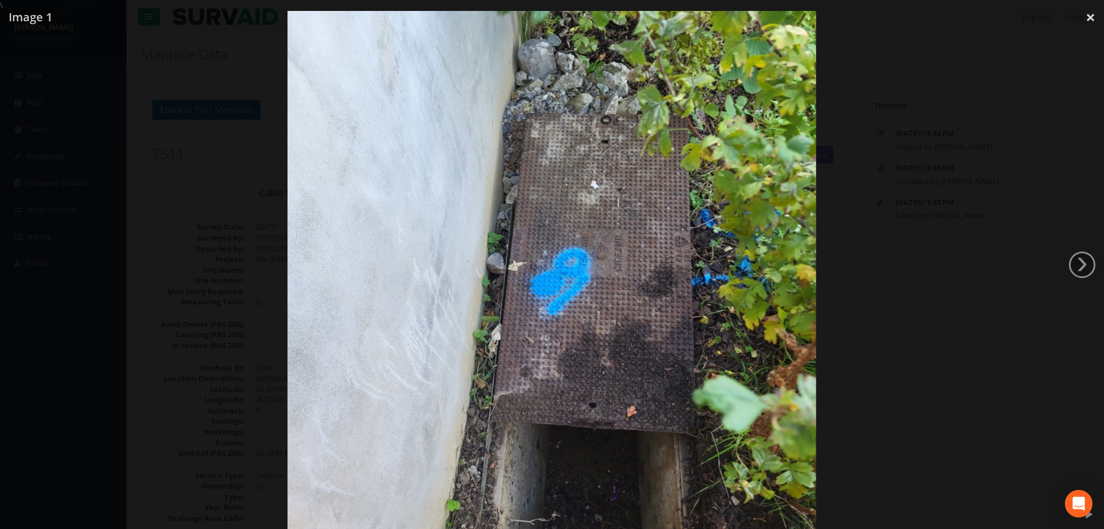
drag, startPoint x: 880, startPoint y: 203, endPoint x: 870, endPoint y: 199, distance: 10.6
click at [880, 202] on div at bounding box center [552, 275] width 1104 height 529
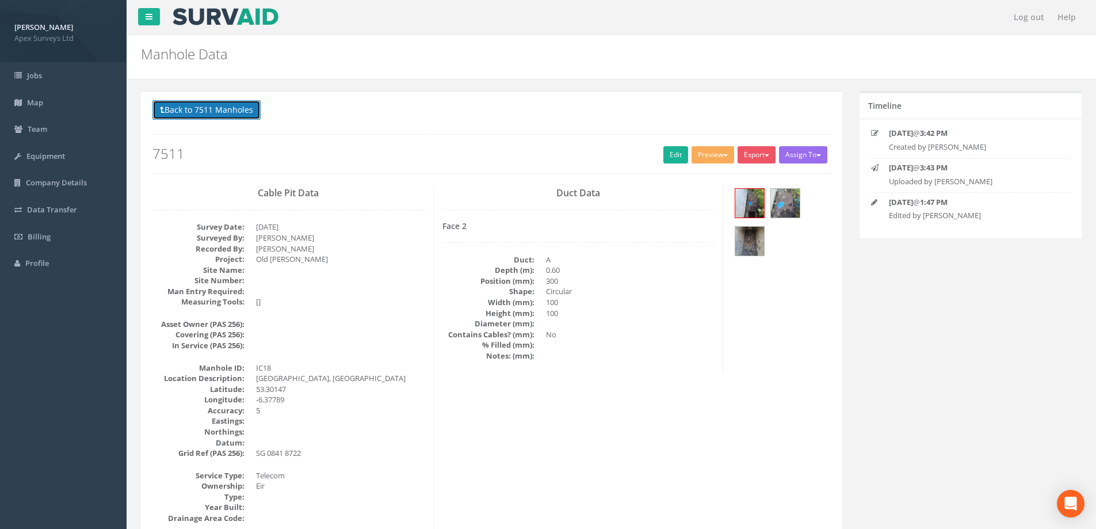
click at [229, 114] on button "Back to 7511 Manholes" at bounding box center [206, 110] width 108 height 20
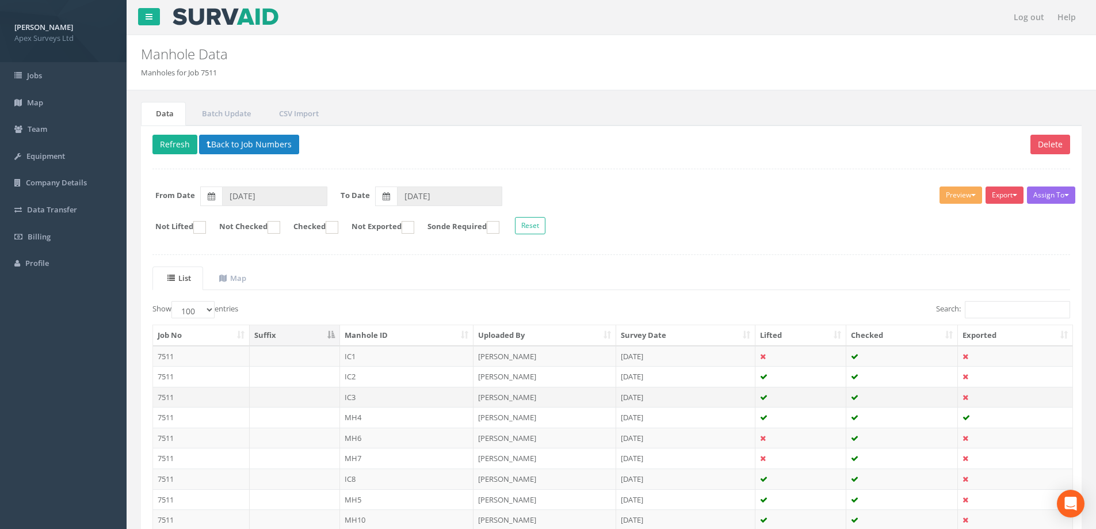
click at [349, 403] on td "IC3" at bounding box center [407, 396] width 134 height 21
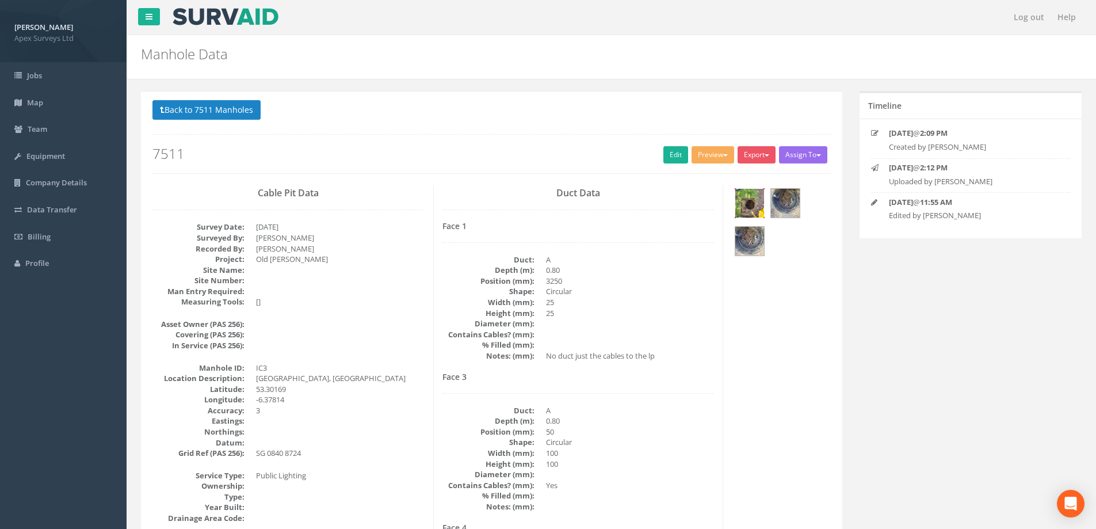
click at [746, 206] on img at bounding box center [749, 203] width 29 height 29
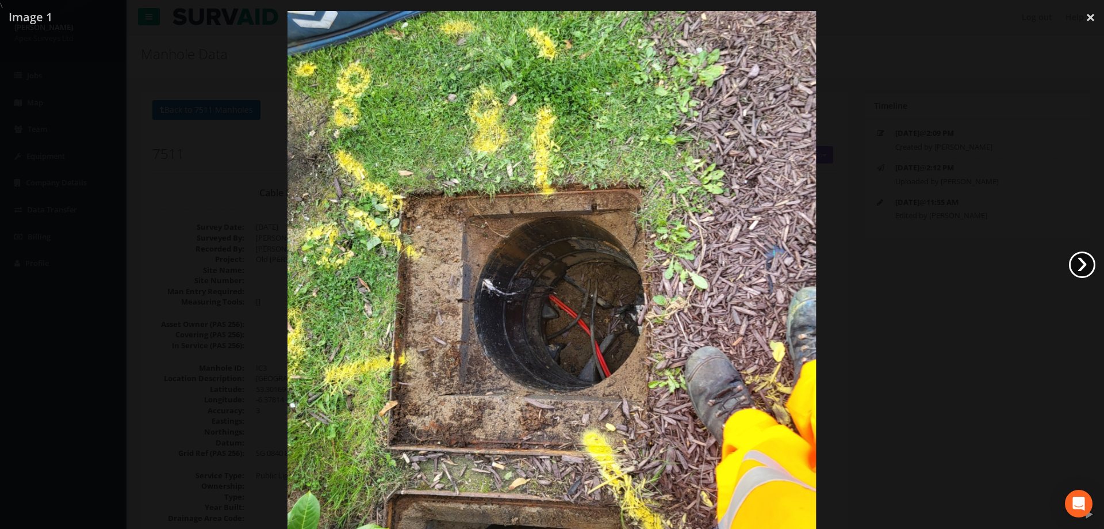
click at [1080, 266] on link "›" at bounding box center [1082, 264] width 26 height 26
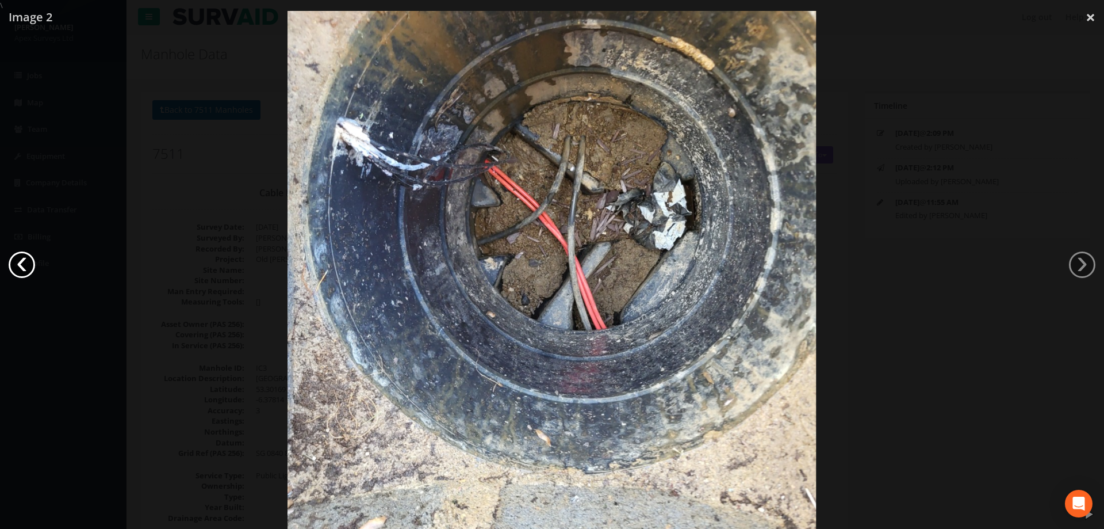
click at [23, 262] on link "‹" at bounding box center [22, 264] width 26 height 26
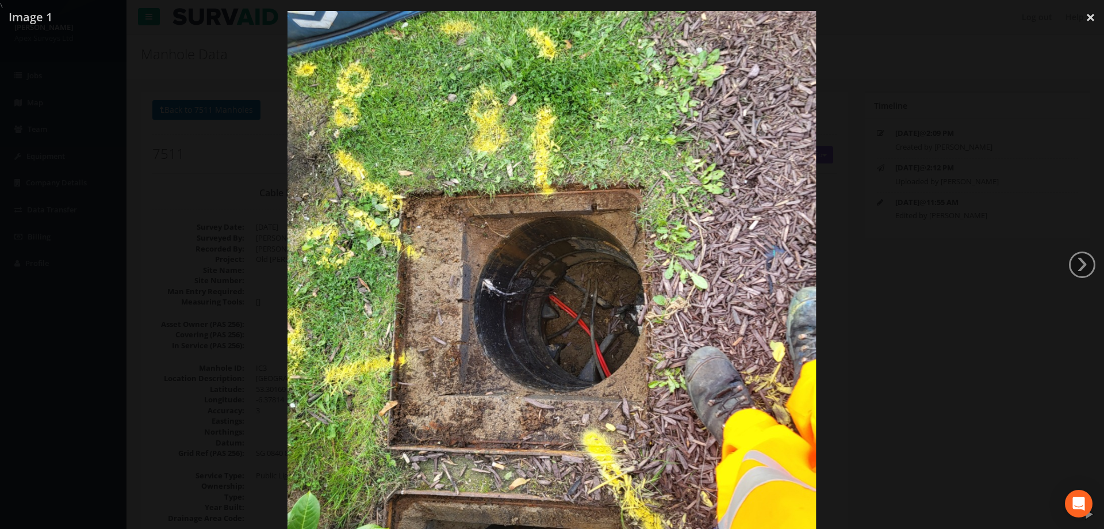
click at [920, 279] on div at bounding box center [552, 275] width 1104 height 529
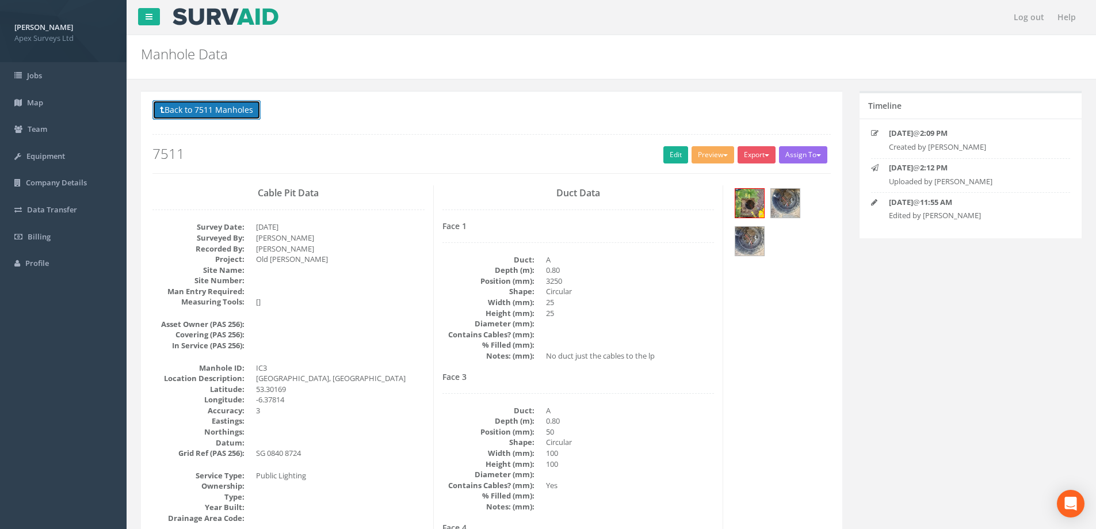
click at [198, 116] on button "Back to 7511 Manholes" at bounding box center [206, 110] width 108 height 20
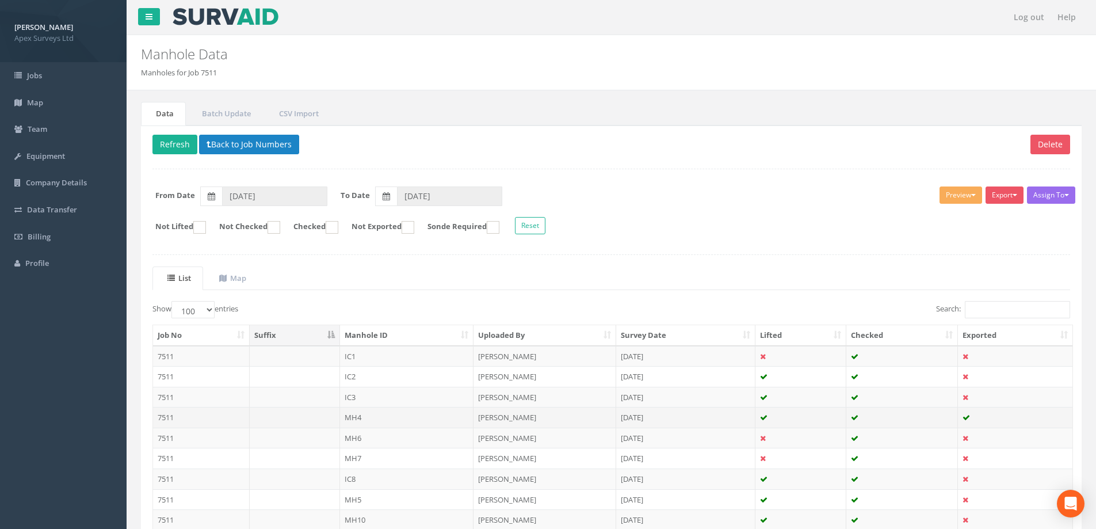
click at [353, 418] on td "MH4" at bounding box center [407, 417] width 134 height 21
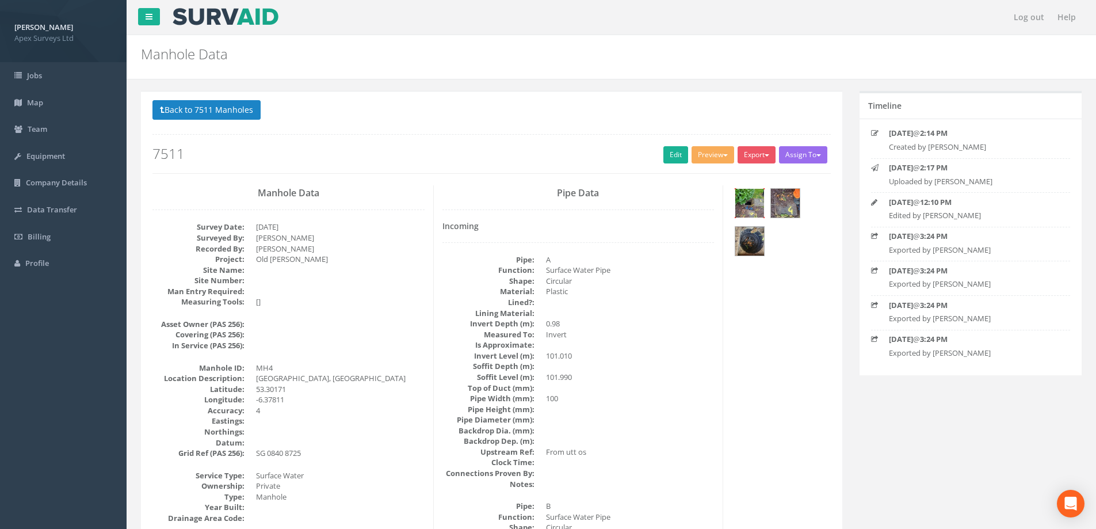
click at [746, 210] on img at bounding box center [749, 203] width 29 height 29
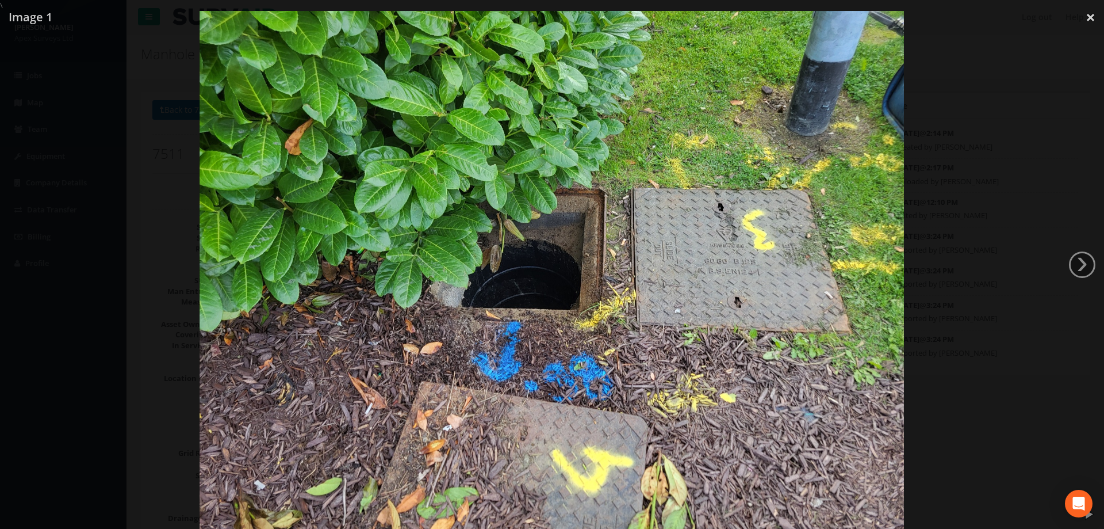
click at [684, 164] on img at bounding box center [552, 275] width 705 height 529
click at [1008, 263] on div at bounding box center [552, 275] width 1104 height 529
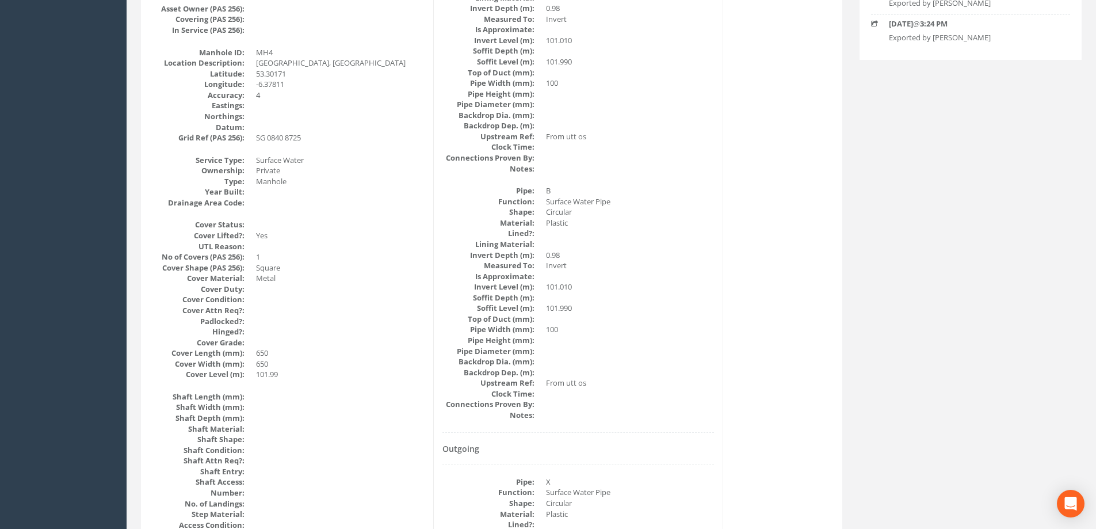
scroll to position [325, 0]
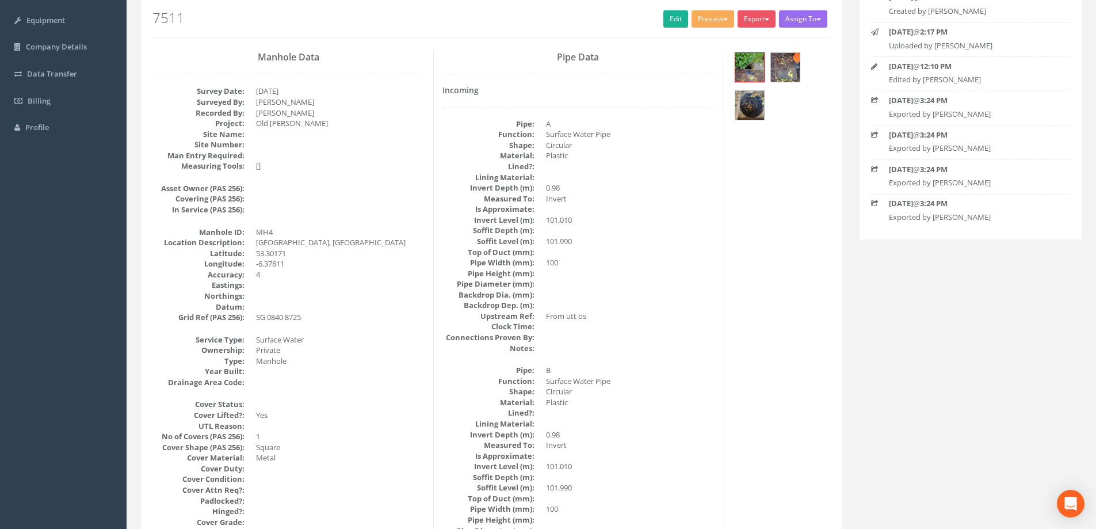
scroll to position [115, 0]
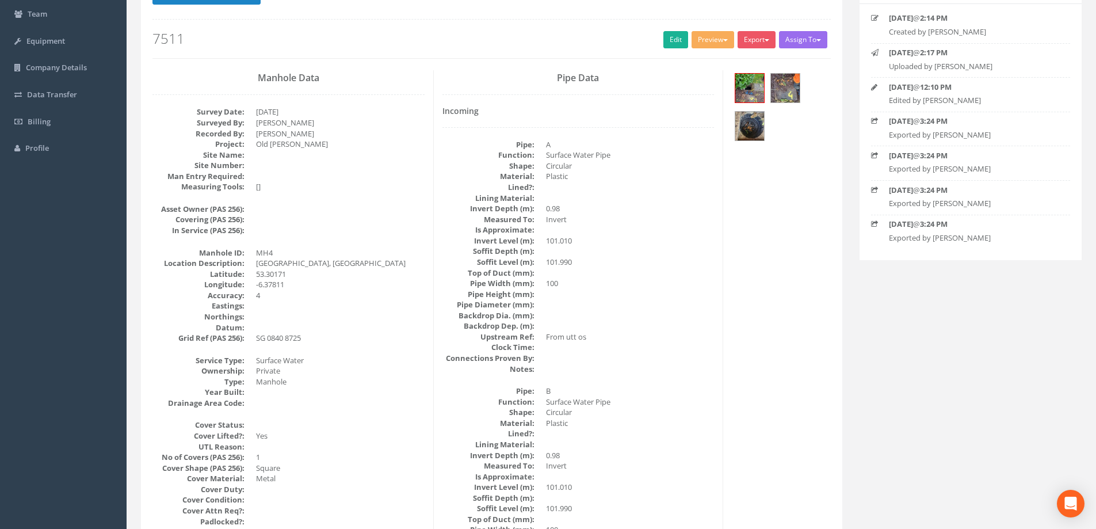
click at [589, 320] on dd at bounding box center [630, 325] width 169 height 11
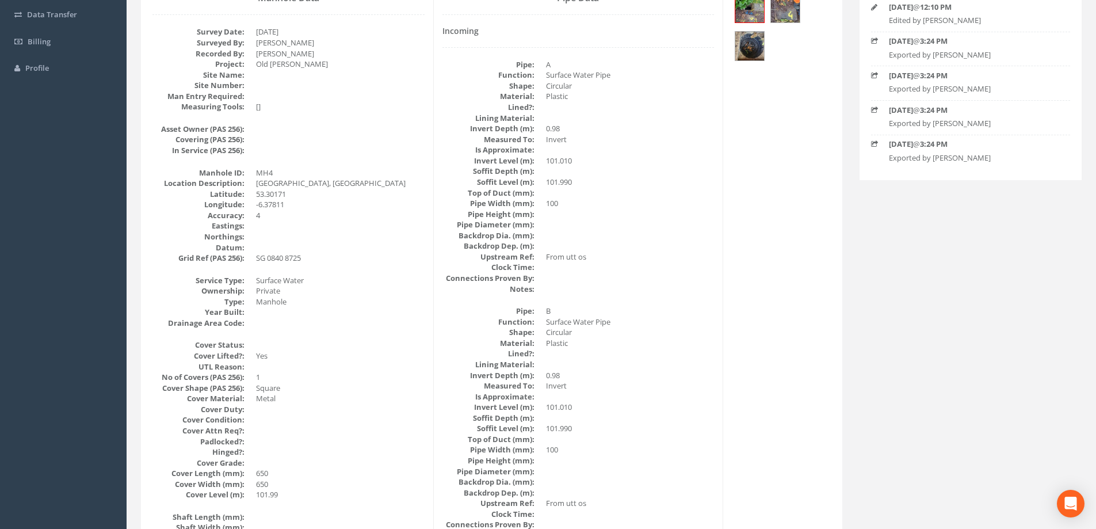
scroll to position [0, 0]
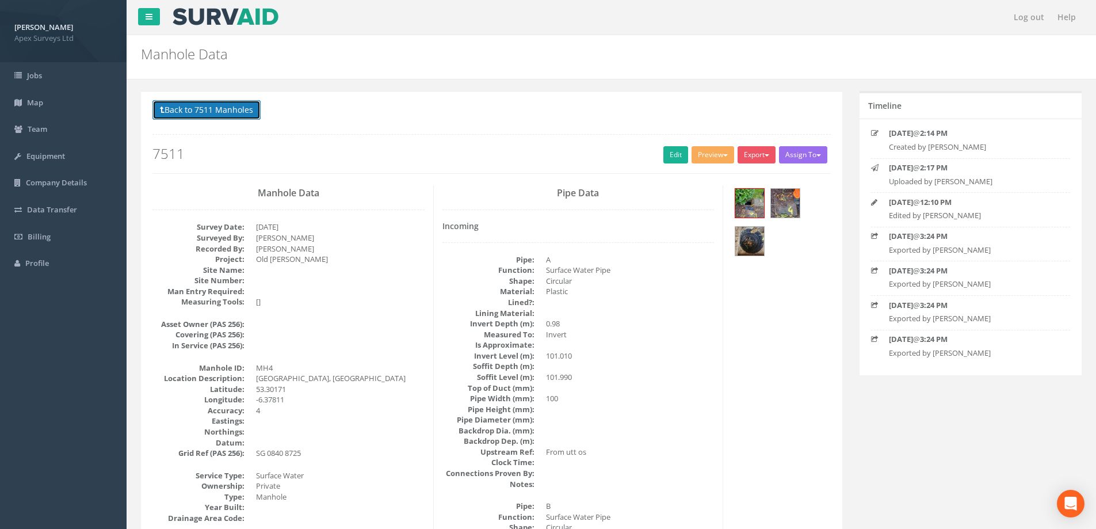
click at [200, 106] on button "Back to 7511 Manholes" at bounding box center [206, 110] width 108 height 20
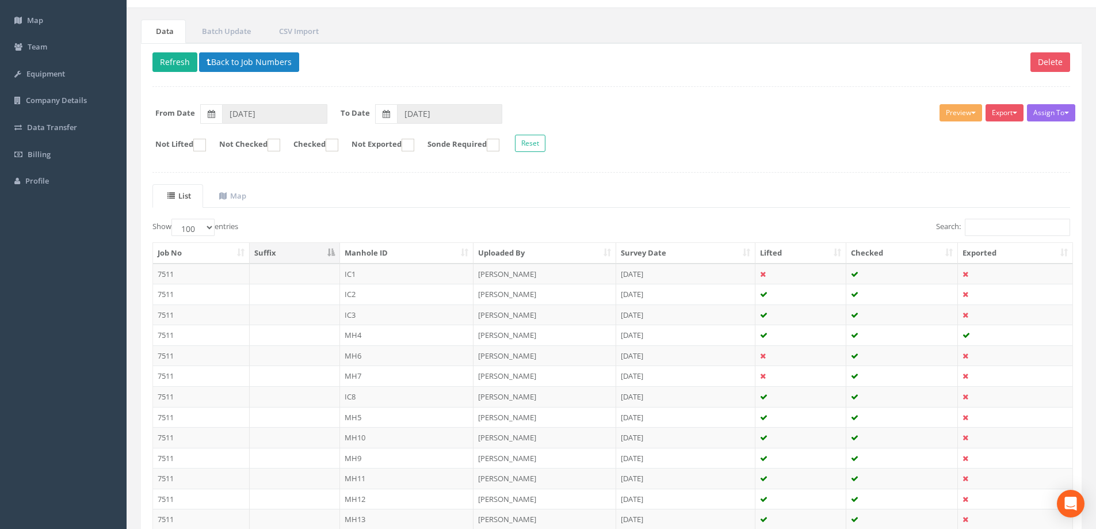
scroll to position [288, 0]
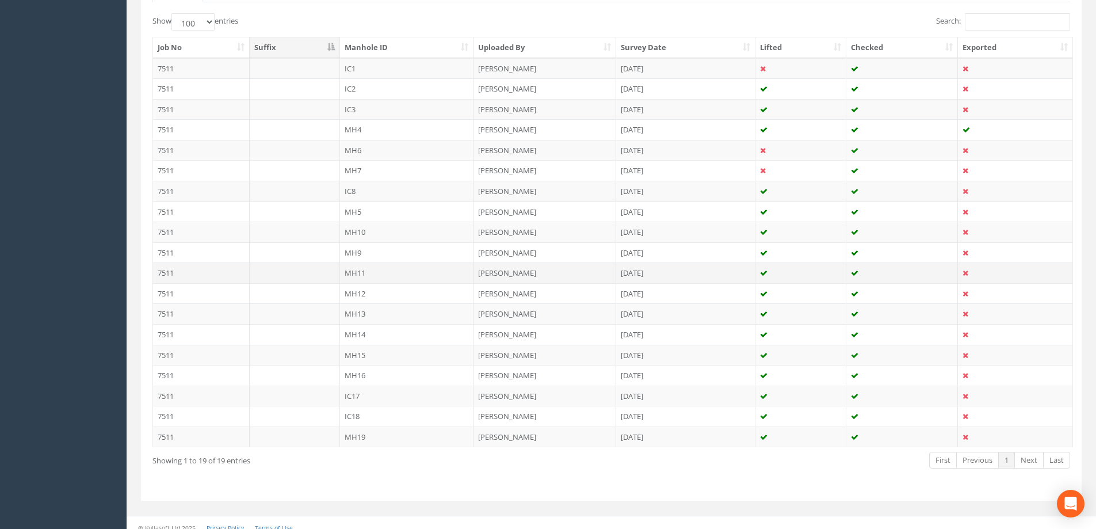
click at [361, 274] on td "MH11" at bounding box center [407, 272] width 134 height 21
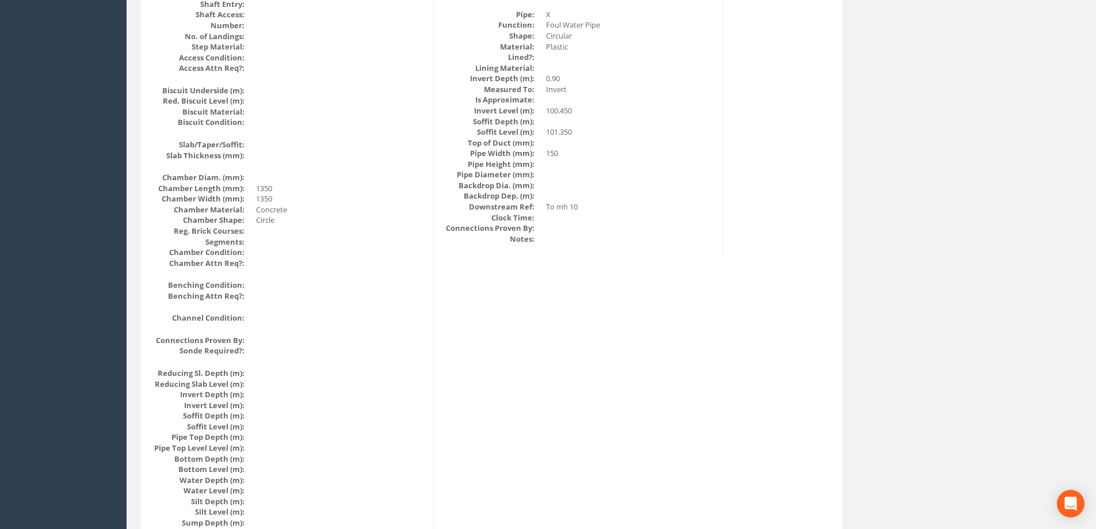
scroll to position [805, 0]
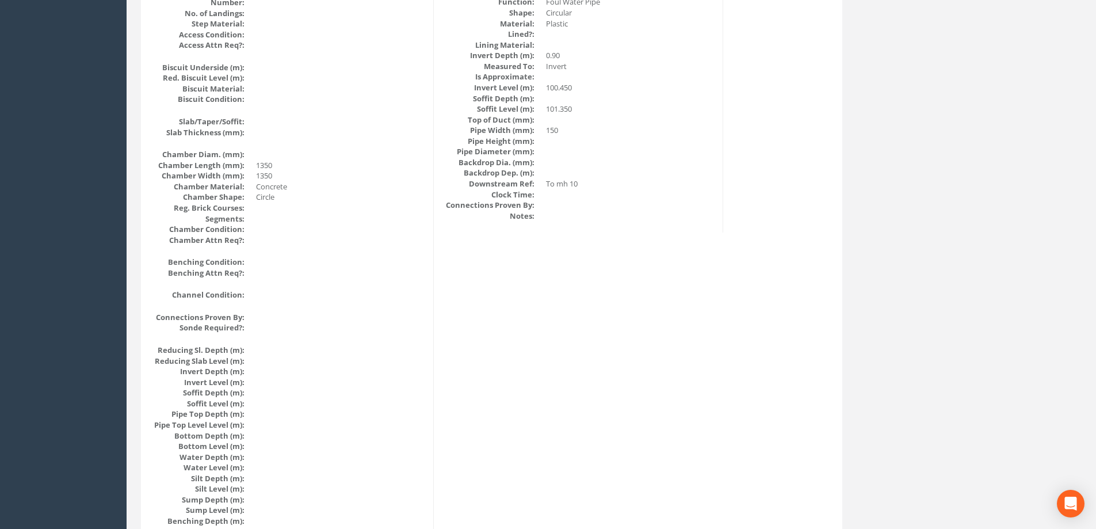
click at [556, 269] on div "Manhole Data Survey Date: [DATE] Surveyed By: [PERSON_NAME] Recorded By: [PERSO…" at bounding box center [491, 83] width 695 height 1406
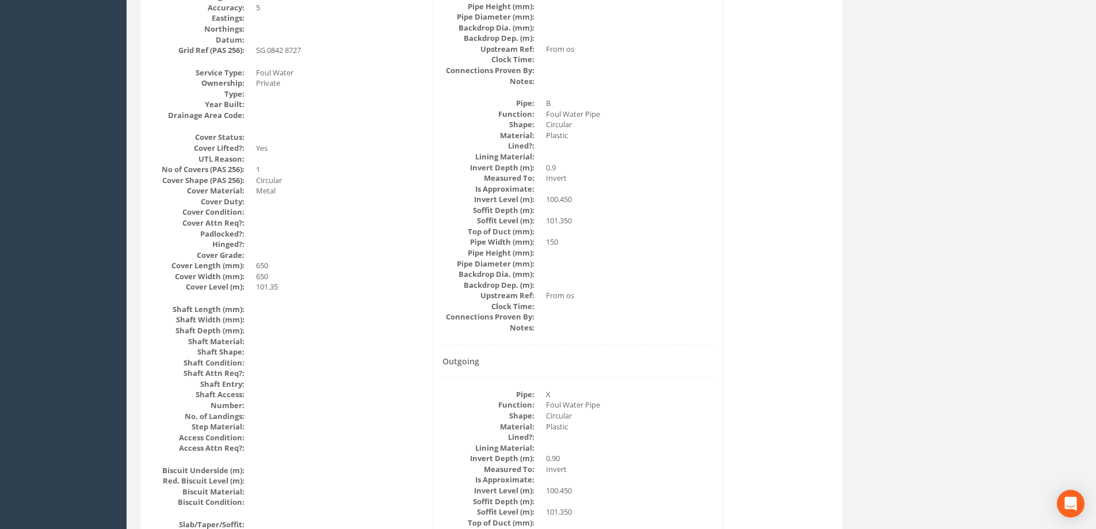
scroll to position [0, 0]
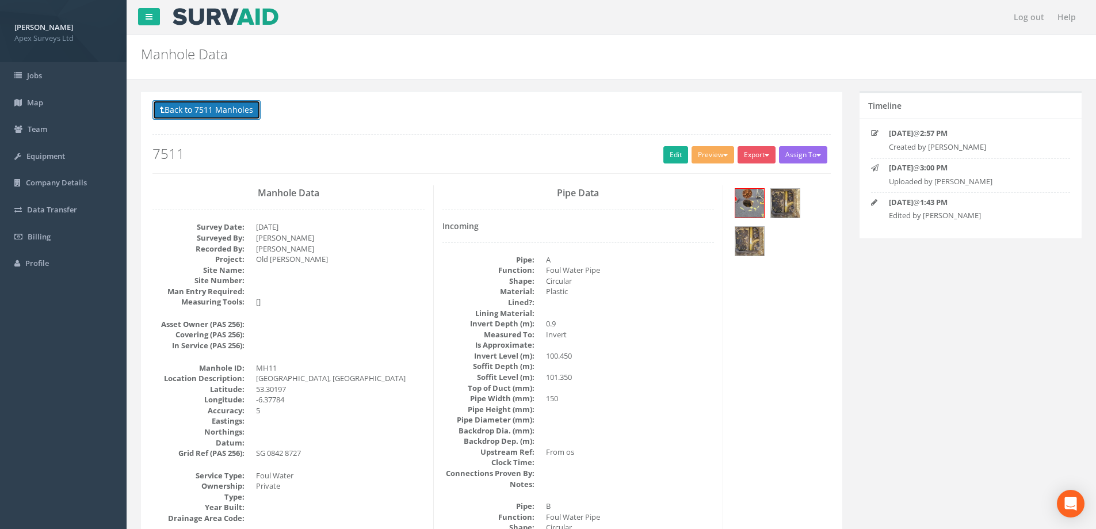
click at [212, 108] on button "Back to 7511 Manholes" at bounding box center [206, 110] width 108 height 20
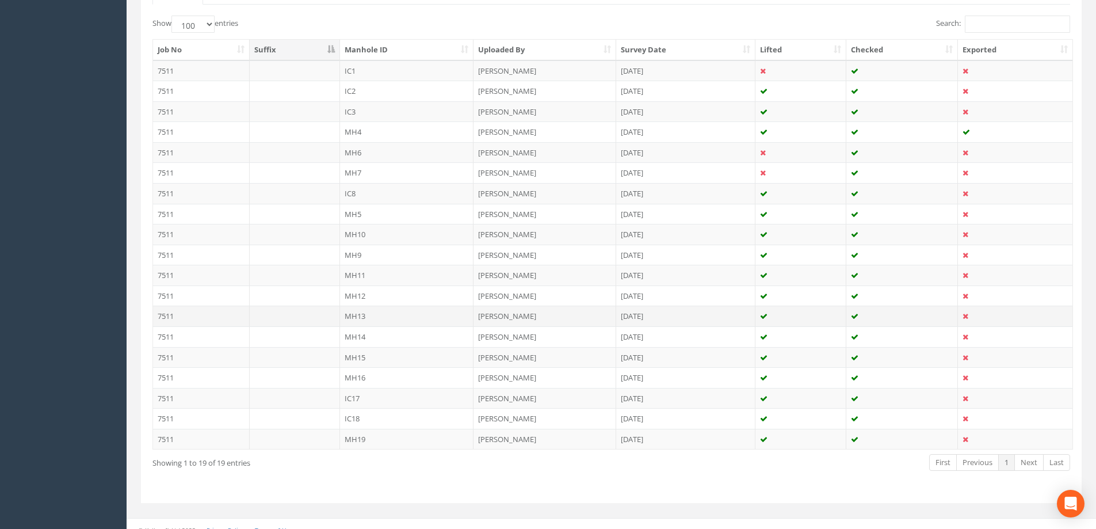
scroll to position [288, 0]
click at [353, 150] on td "MH6" at bounding box center [407, 150] width 134 height 21
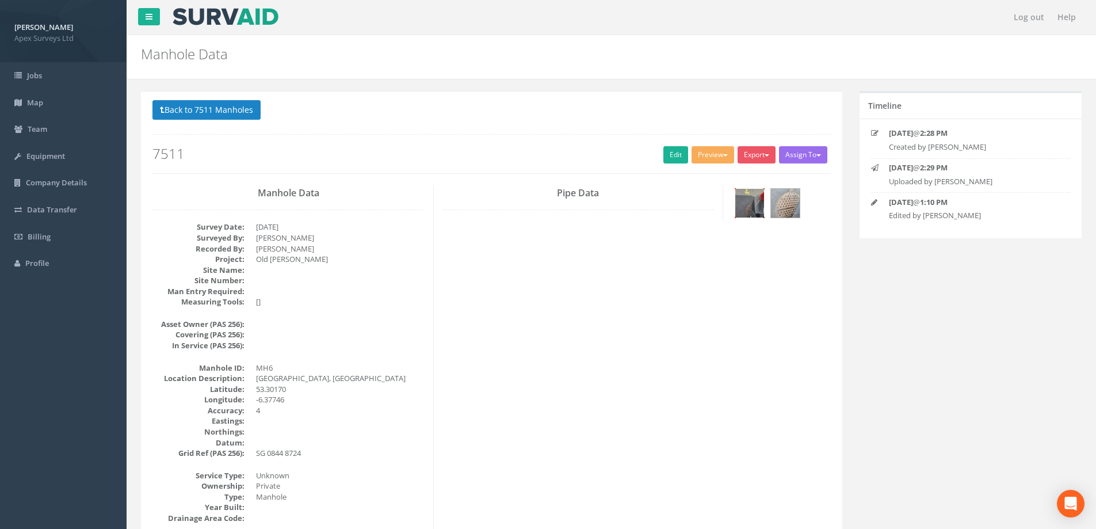
click at [753, 206] on img at bounding box center [749, 203] width 29 height 29
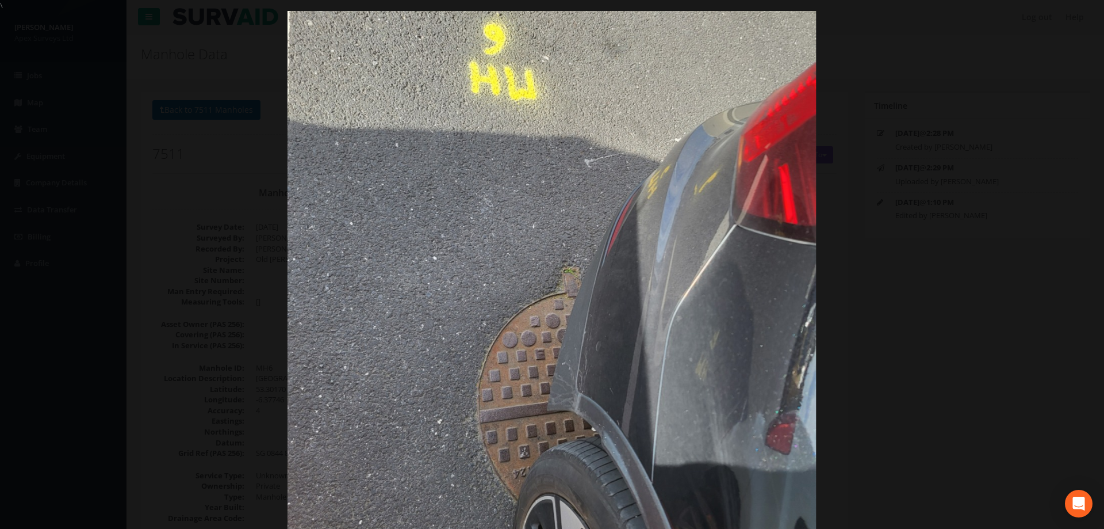
click at [281, 123] on div at bounding box center [552, 275] width 1104 height 529
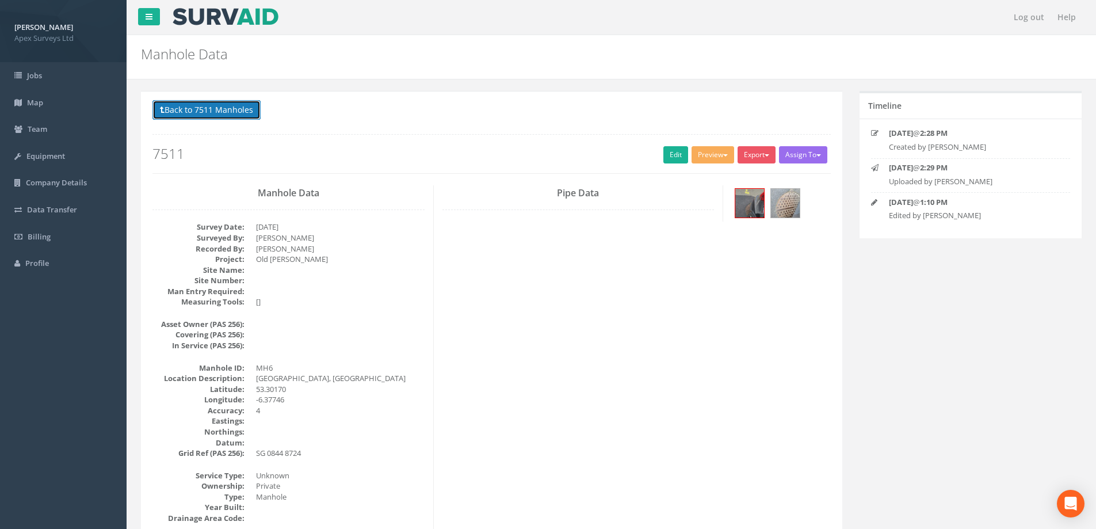
click at [222, 118] on button "Back to 7511 Manholes" at bounding box center [206, 110] width 108 height 20
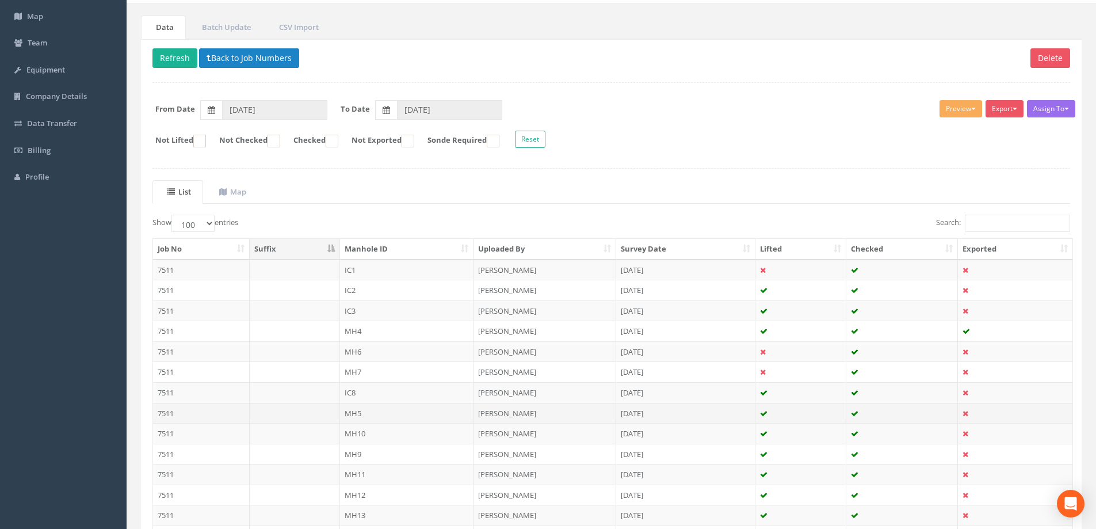
scroll to position [173, 0]
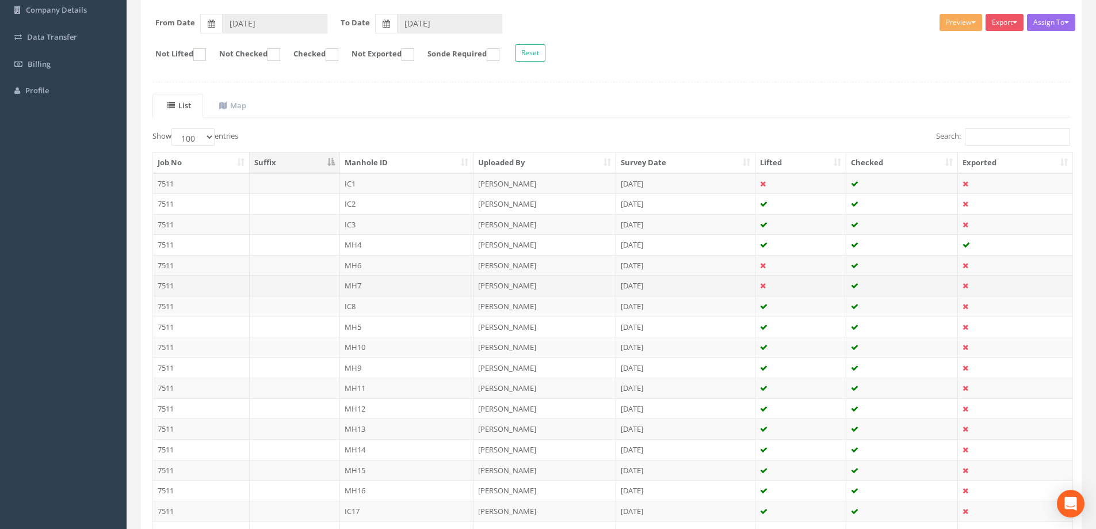
click at [357, 285] on td "MH7" at bounding box center [407, 285] width 134 height 21
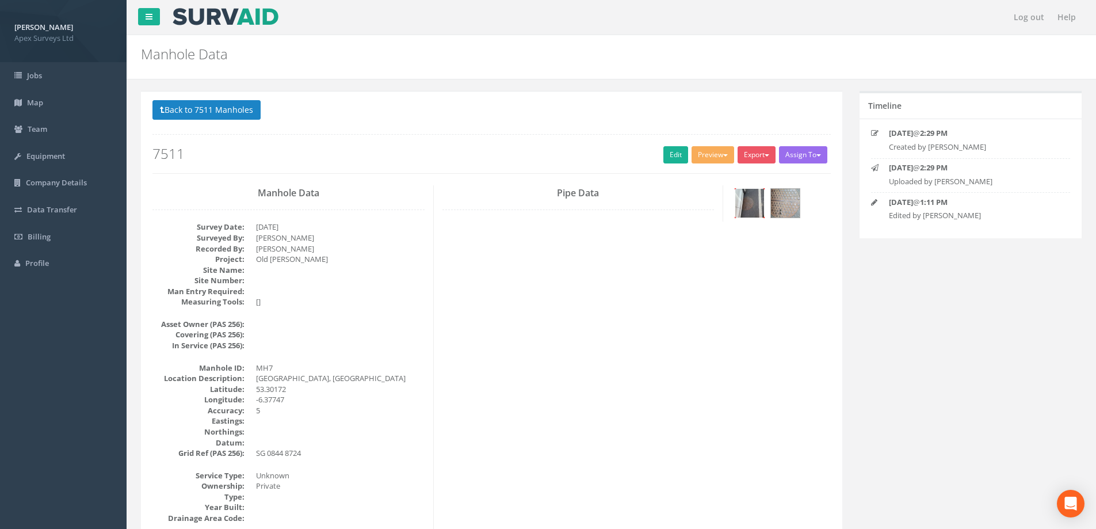
click at [749, 205] on img at bounding box center [749, 203] width 29 height 29
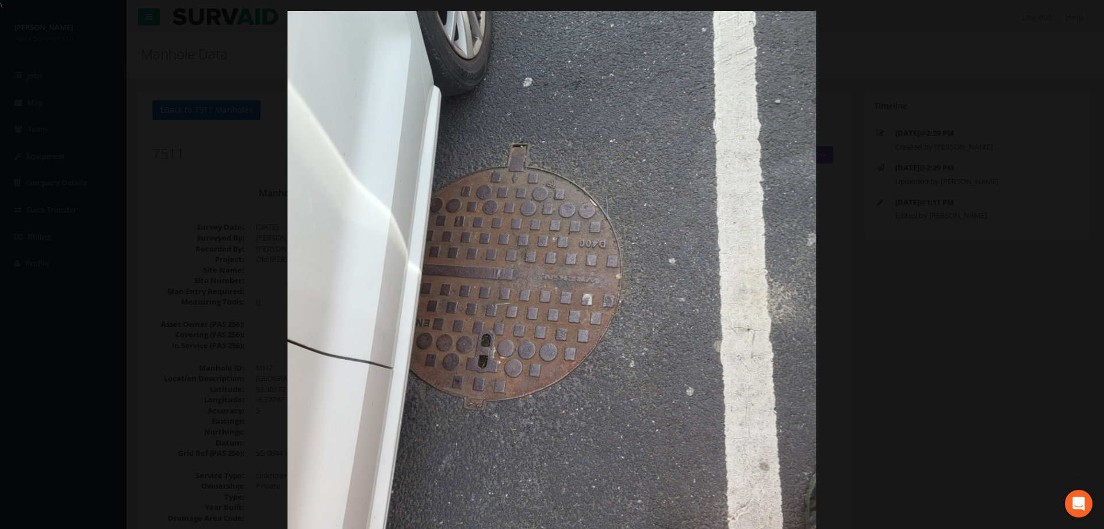
click at [634, 239] on img at bounding box center [552, 274] width 529 height 705
click at [171, 77] on div at bounding box center [552, 275] width 1104 height 529
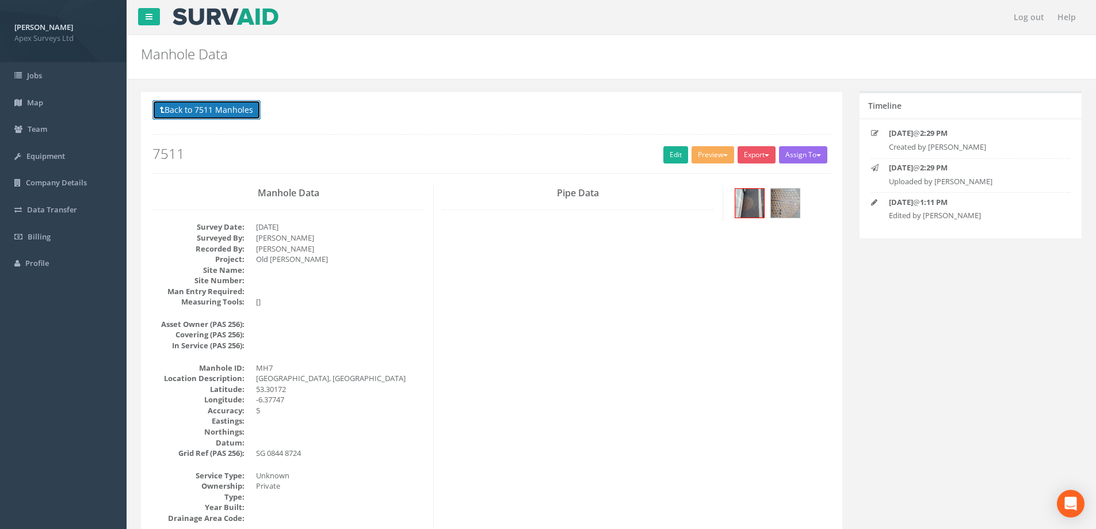
click at [228, 109] on button "Back to 7511 Manholes" at bounding box center [206, 110] width 108 height 20
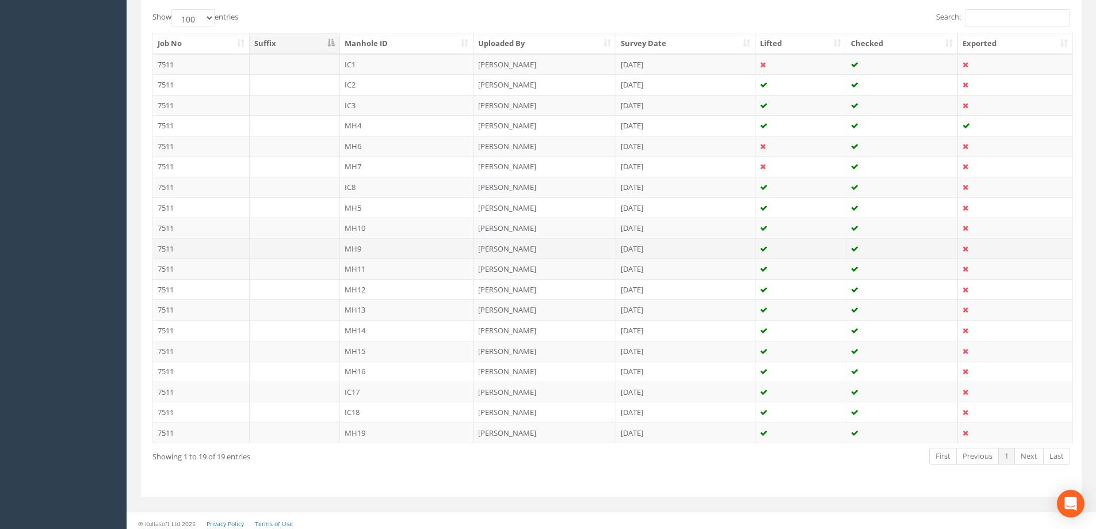
scroll to position [297, 0]
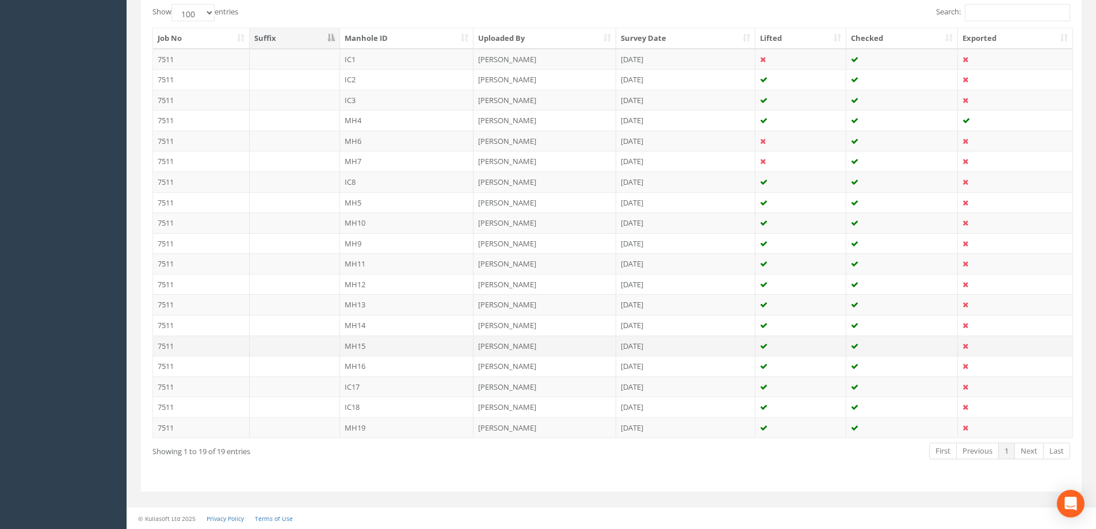
click at [350, 348] on td "MH15" at bounding box center [407, 345] width 134 height 21
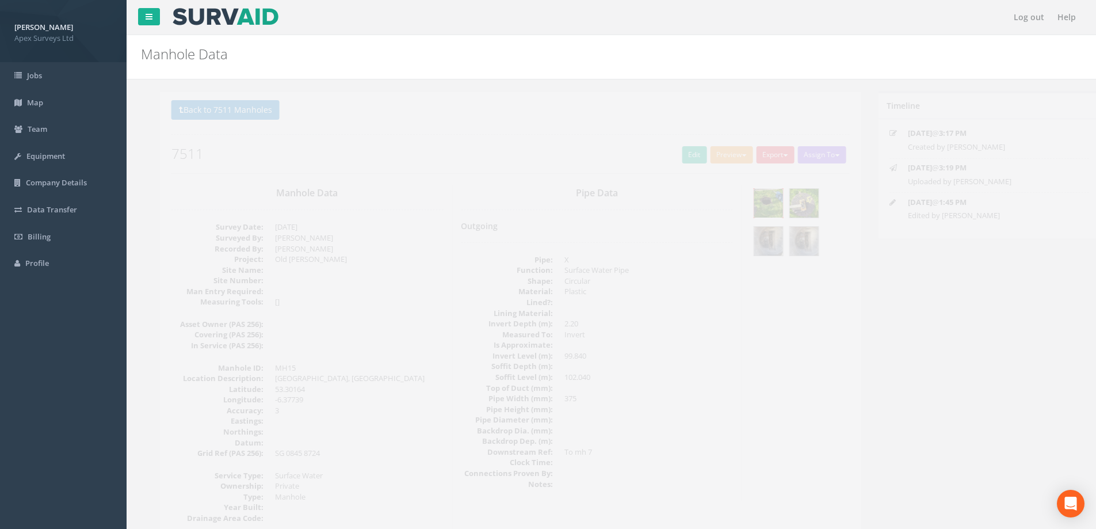
click at [752, 197] on img at bounding box center [749, 203] width 29 height 29
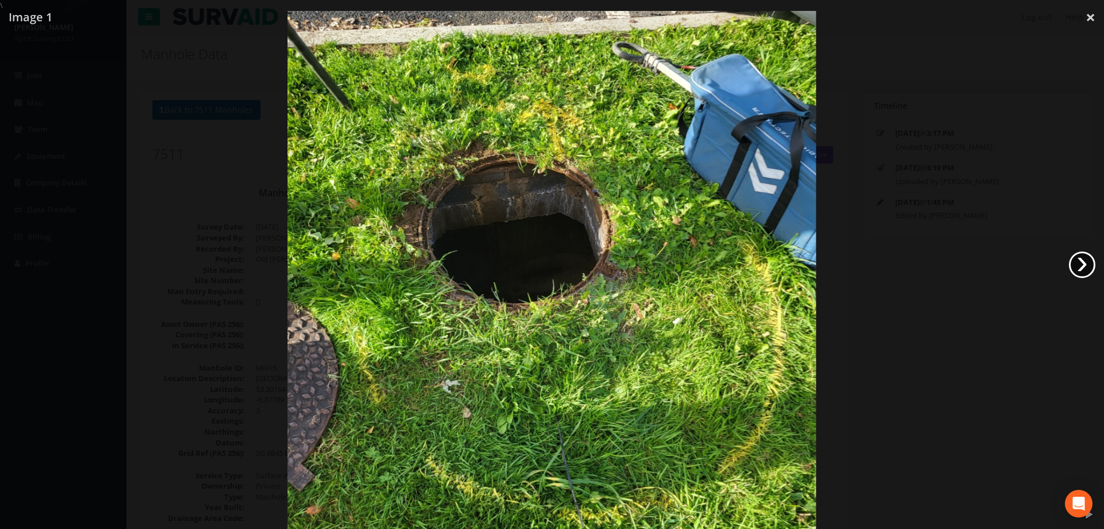
click at [1074, 265] on link "›" at bounding box center [1082, 264] width 26 height 26
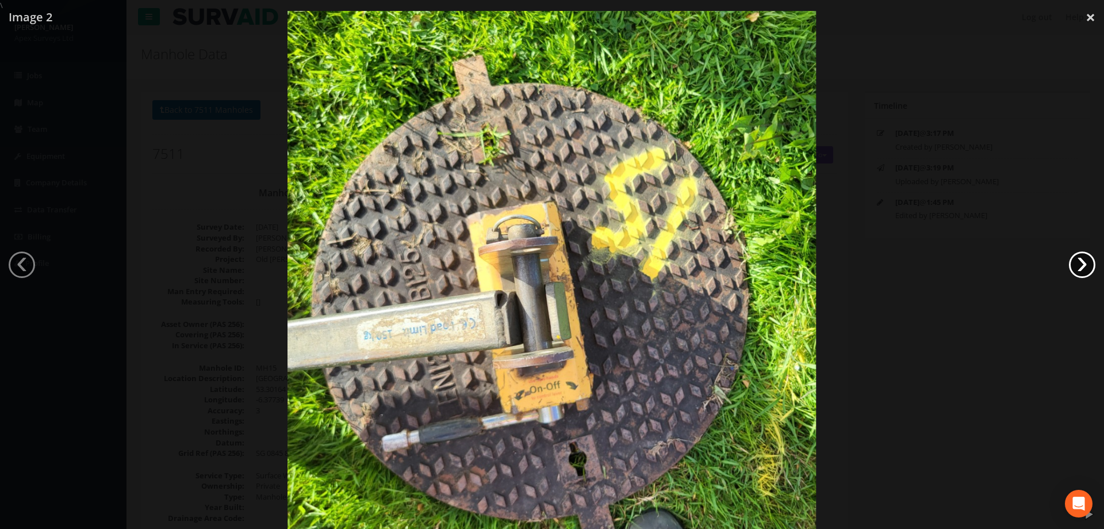
click at [1082, 265] on link "›" at bounding box center [1082, 264] width 26 height 26
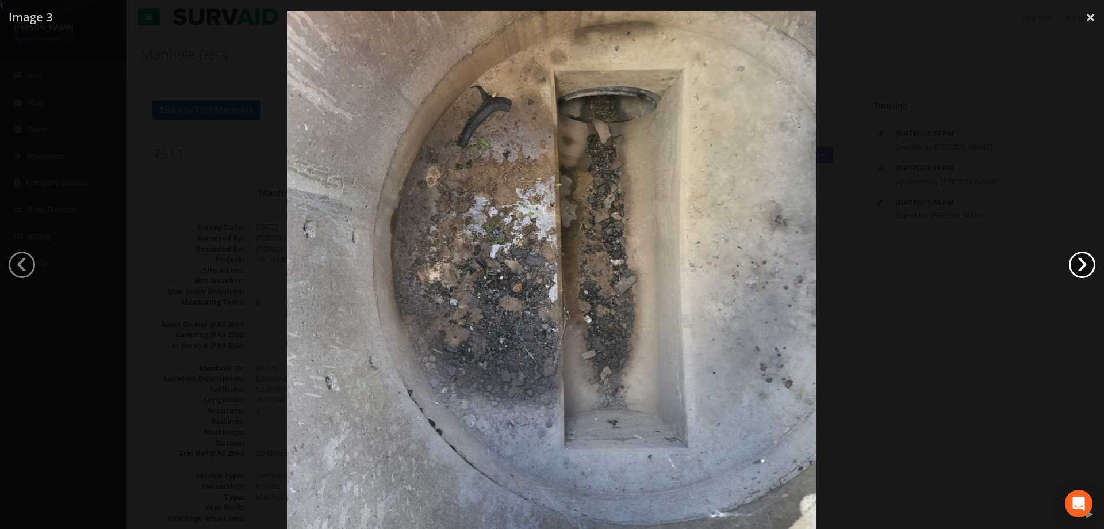
click at [1079, 265] on link "›" at bounding box center [1082, 264] width 26 height 26
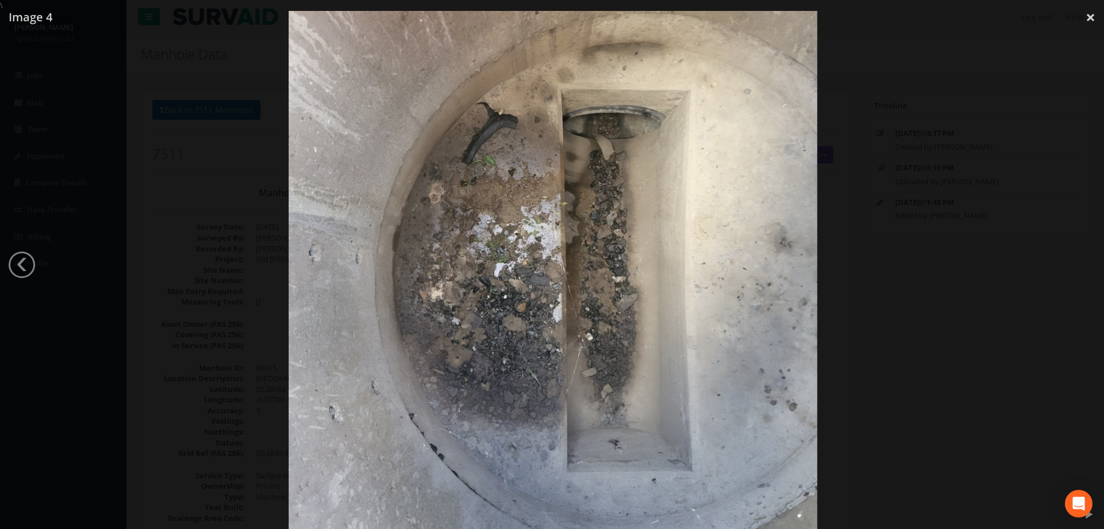
click at [938, 357] on div at bounding box center [553, 275] width 1104 height 529
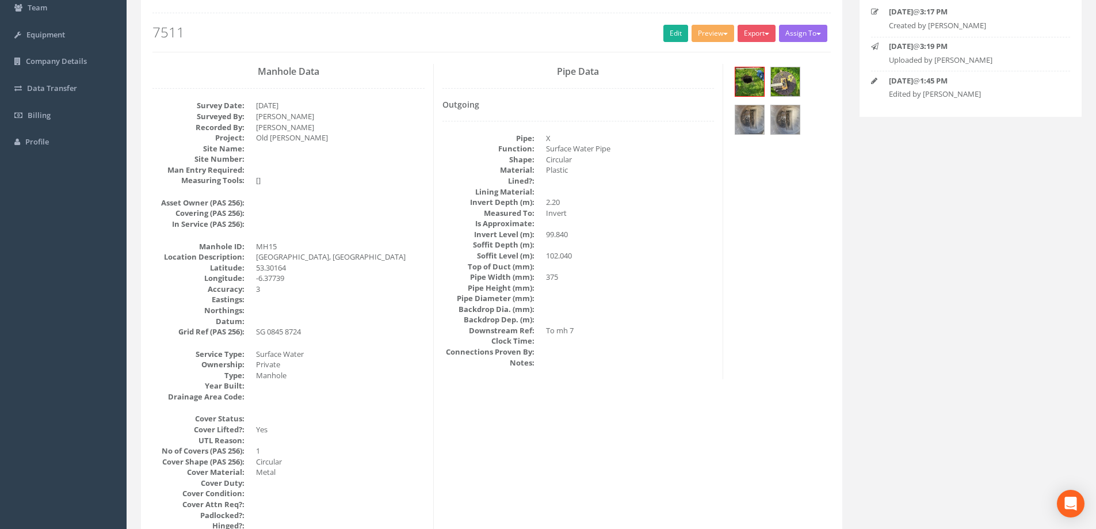
scroll to position [37, 0]
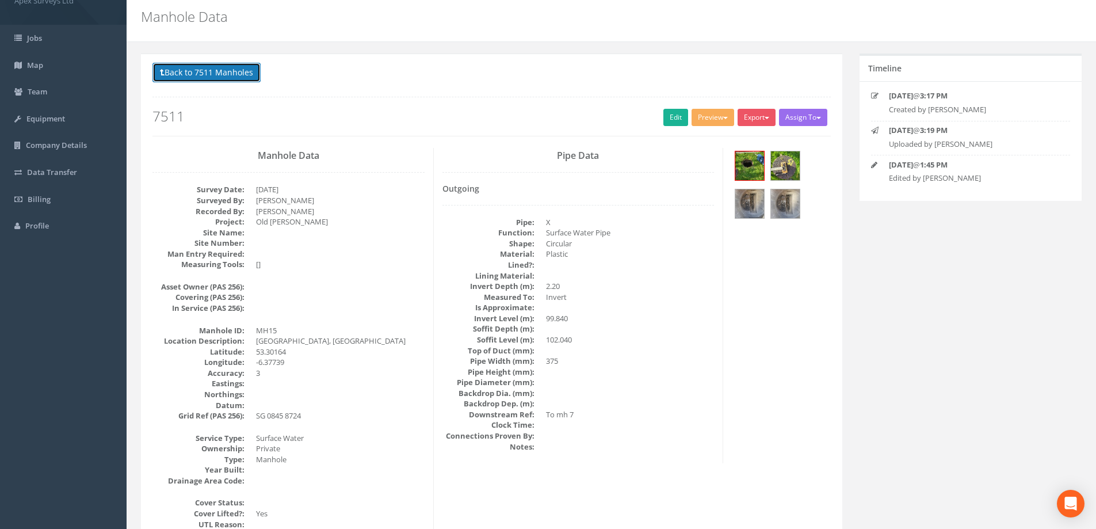
click at [207, 72] on button "Back to 7511 Manholes" at bounding box center [206, 73] width 108 height 20
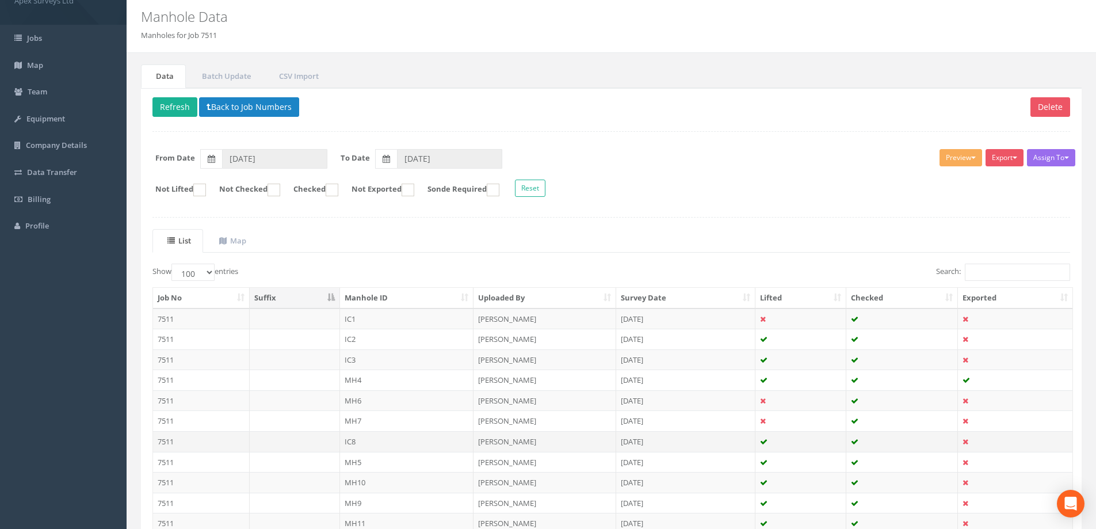
click at [353, 444] on td "IC8" at bounding box center [407, 441] width 134 height 21
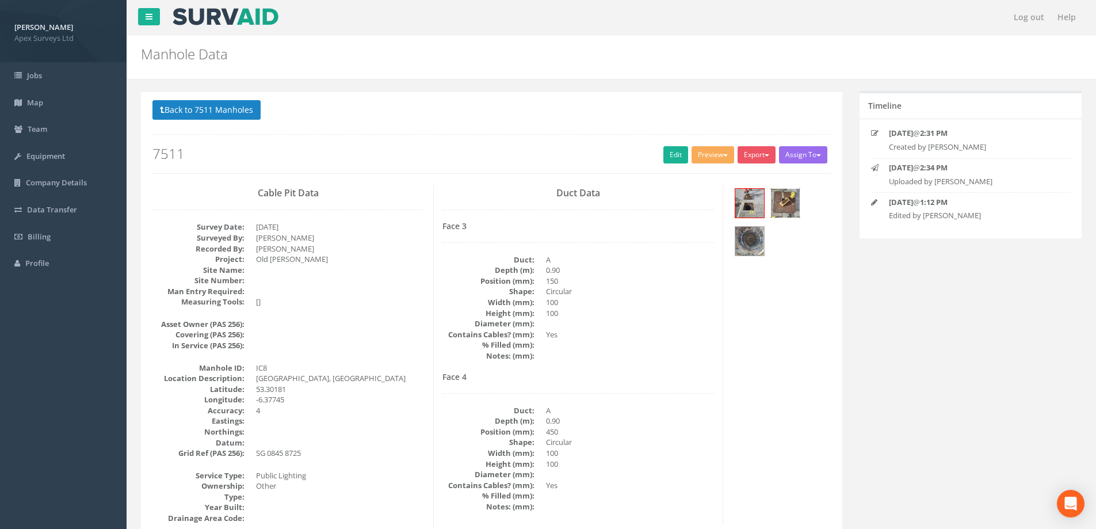
click at [786, 201] on img at bounding box center [785, 203] width 29 height 29
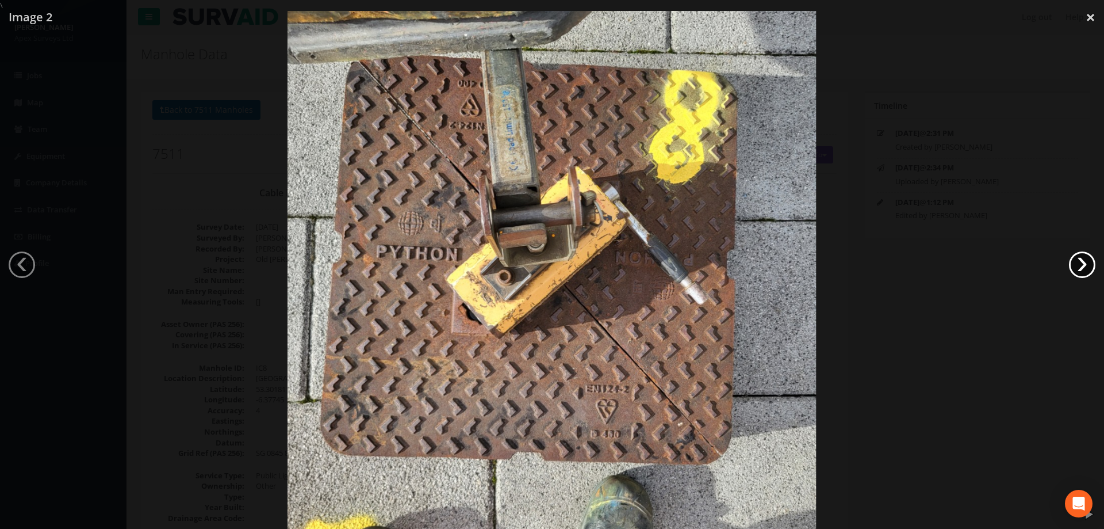
click at [1081, 263] on link "›" at bounding box center [1082, 264] width 26 height 26
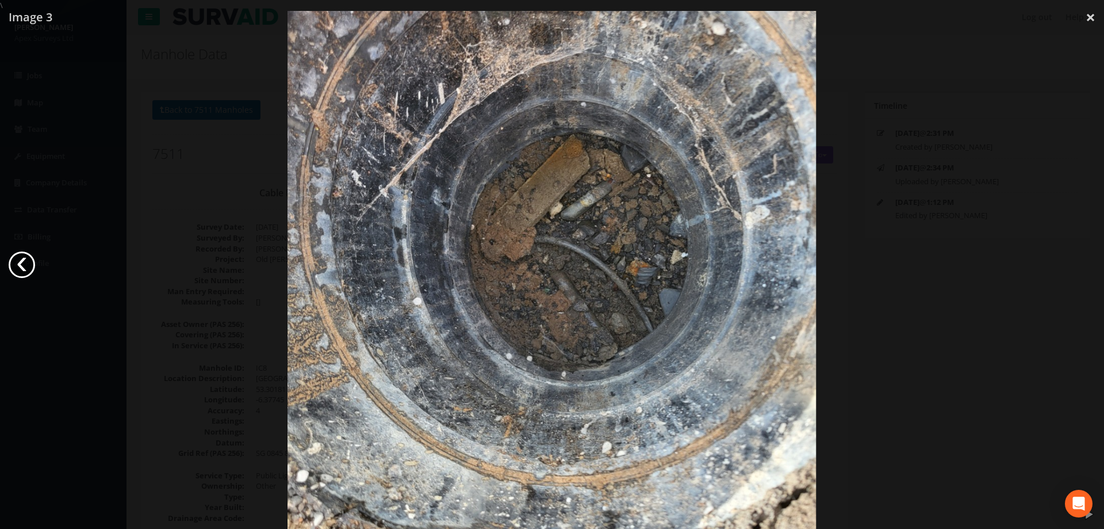
click at [25, 271] on link "‹" at bounding box center [22, 264] width 26 height 26
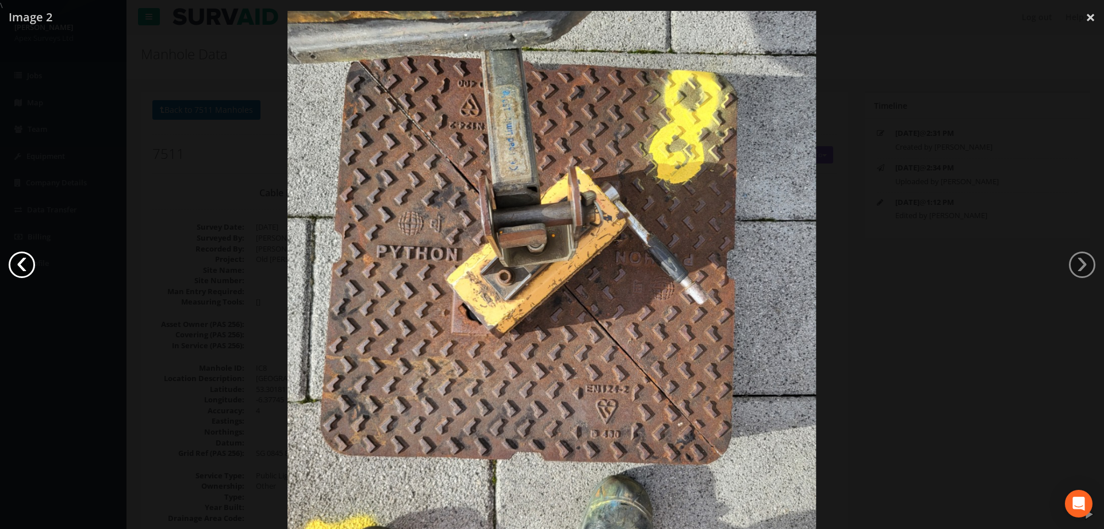
click at [25, 268] on link "‹" at bounding box center [22, 264] width 26 height 26
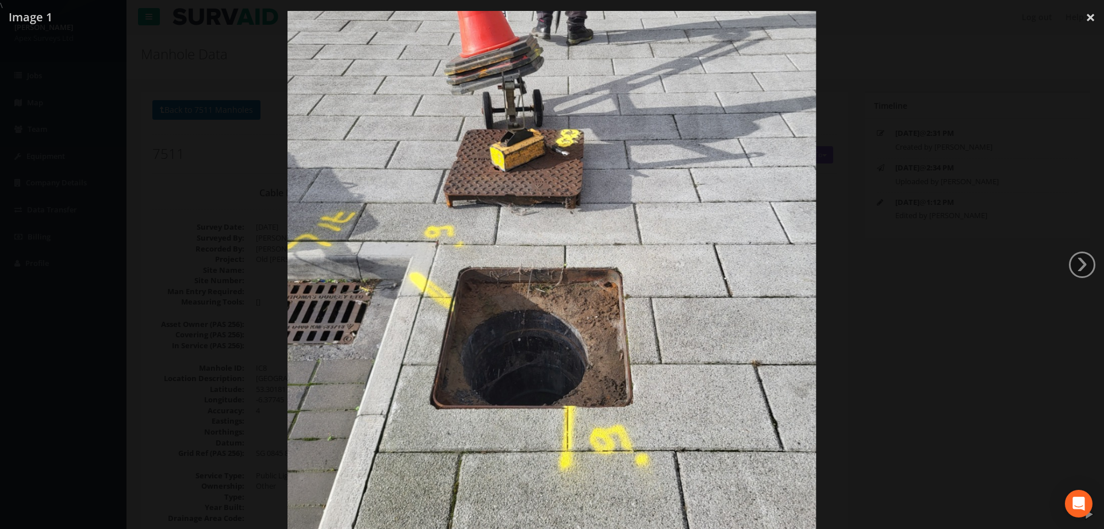
click at [872, 248] on div at bounding box center [552, 275] width 1104 height 529
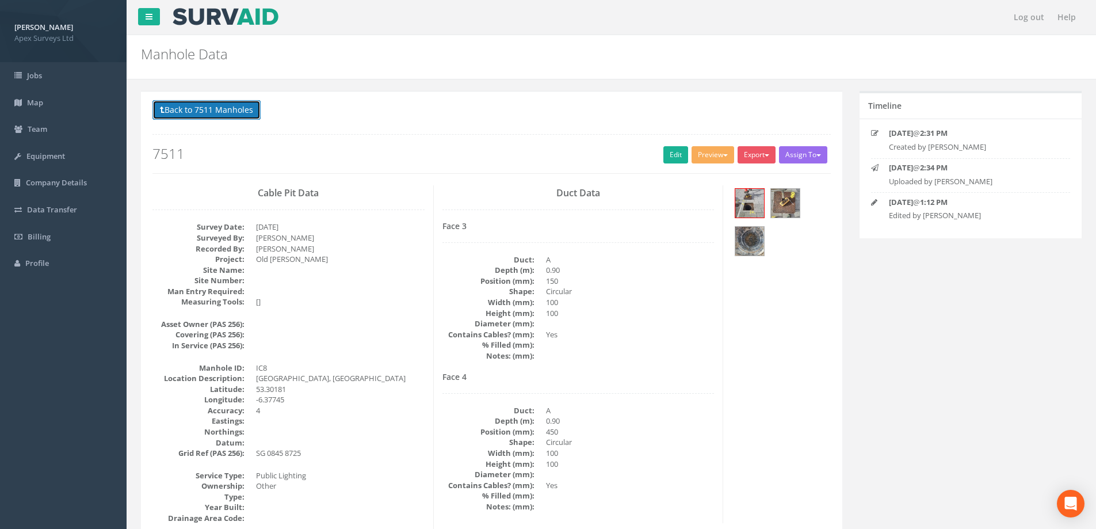
click at [206, 111] on button "Back to 7511 Manholes" at bounding box center [206, 110] width 108 height 20
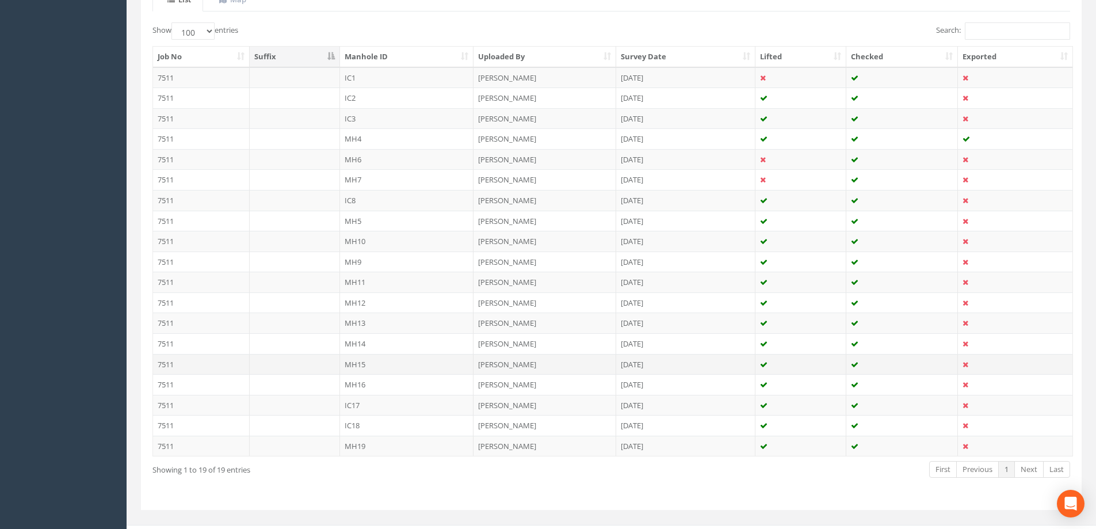
scroll to position [297, 0]
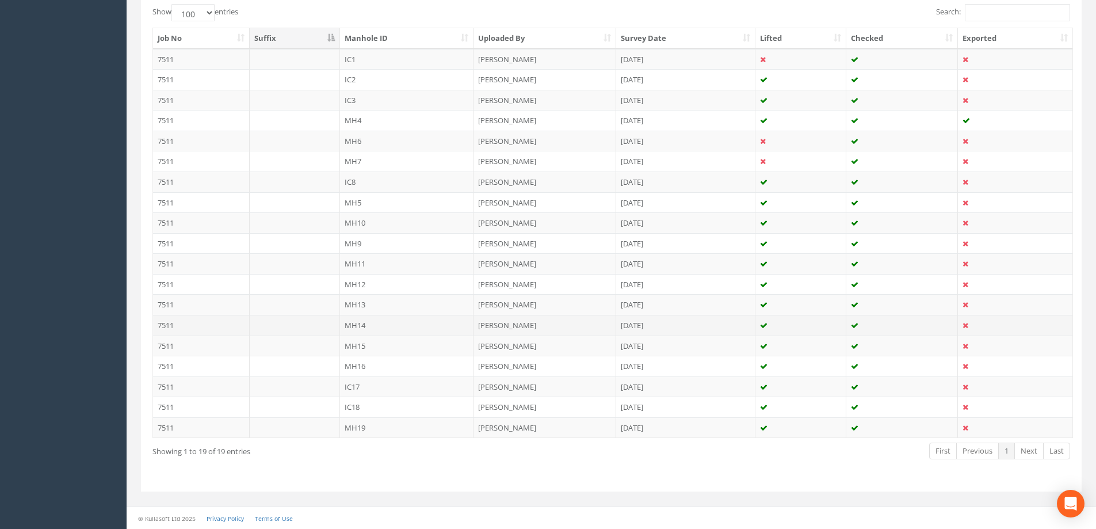
click at [355, 324] on td "MH14" at bounding box center [407, 325] width 134 height 21
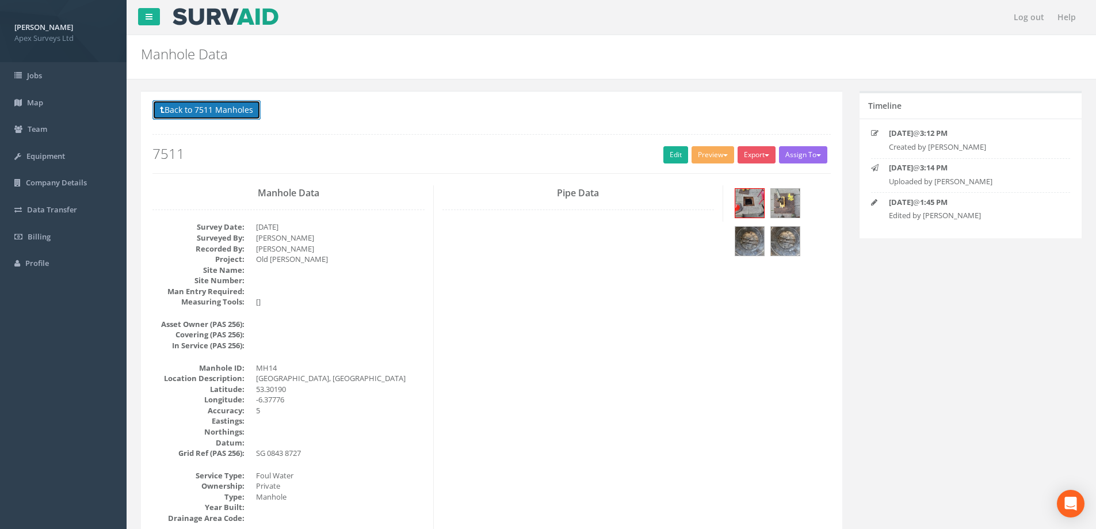
click at [221, 114] on button "Back to 7511 Manholes" at bounding box center [206, 110] width 108 height 20
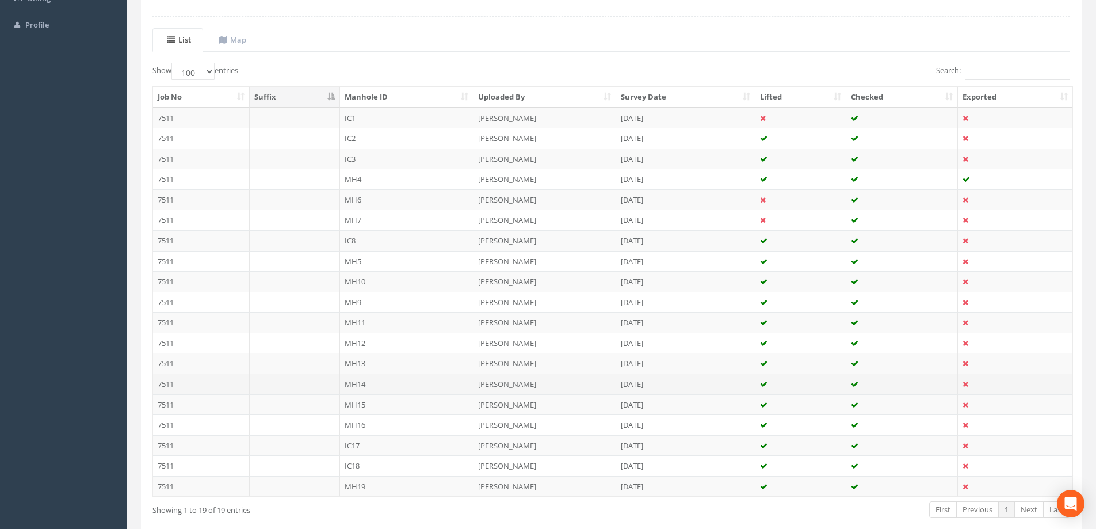
scroll to position [288, 0]
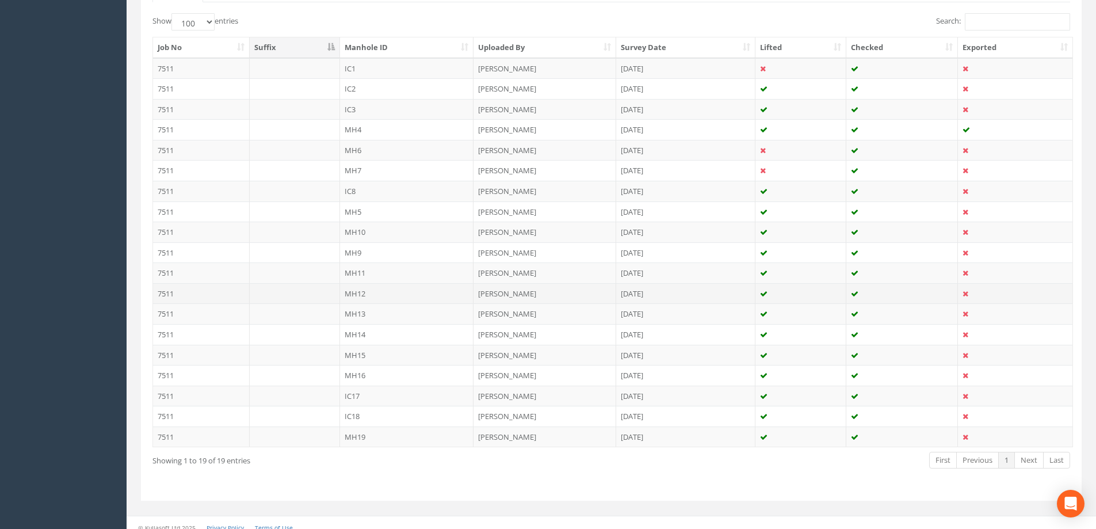
click at [351, 286] on td "MH12" at bounding box center [407, 293] width 134 height 21
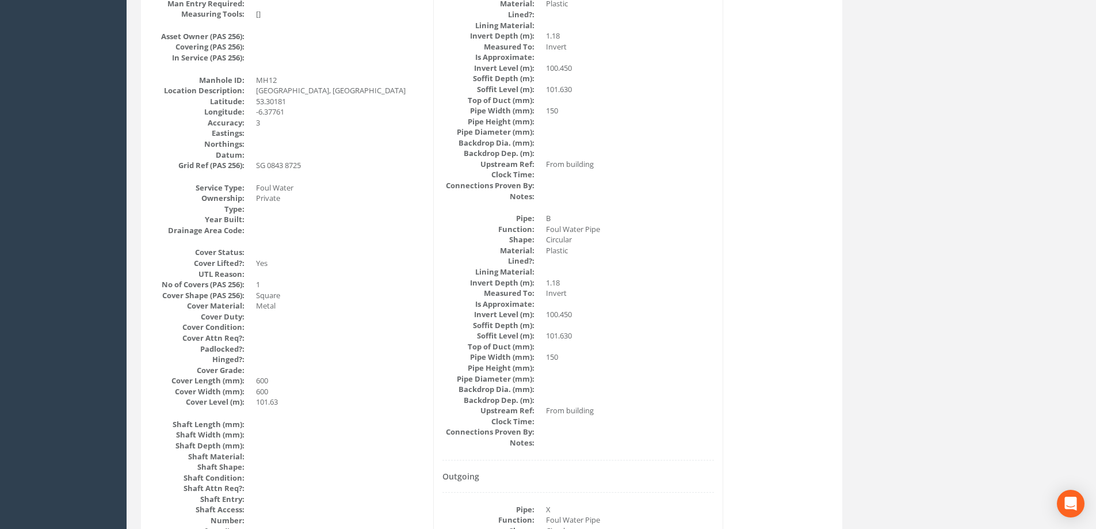
click at [358, 129] on dd at bounding box center [340, 133] width 169 height 11
